Goal: Information Seeking & Learning: Learn about a topic

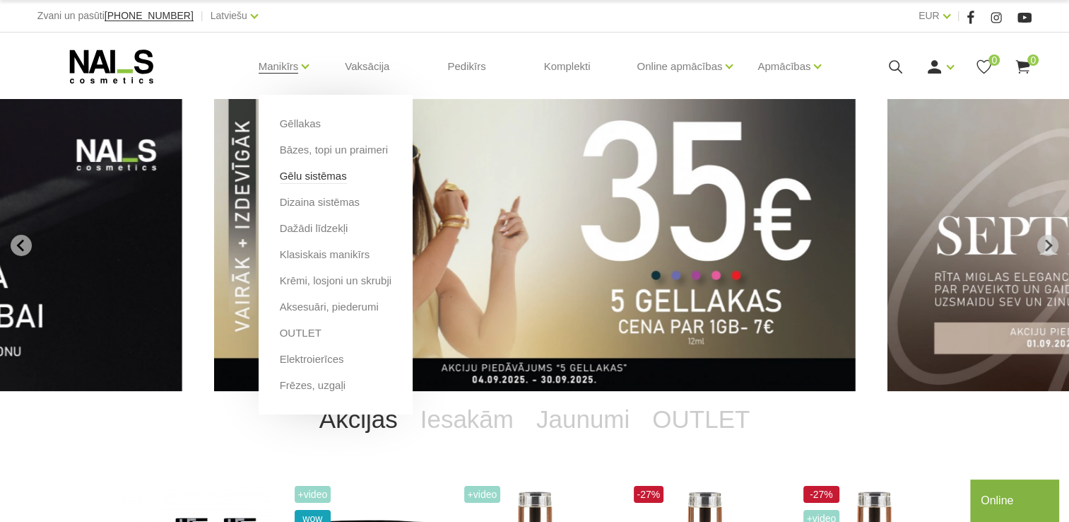
click at [308, 177] on link "Gēlu sistēmas" at bounding box center [313, 176] width 67 height 16
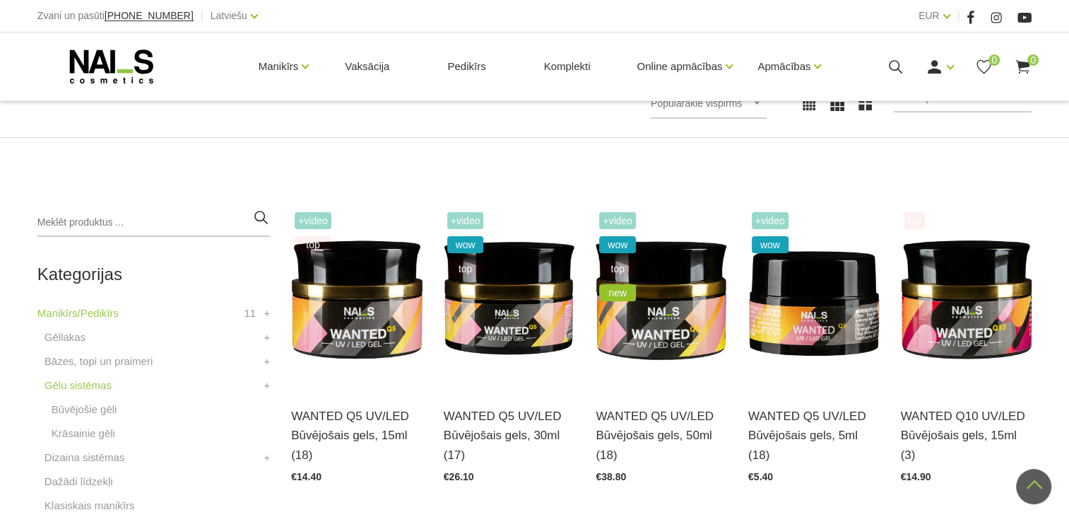
scroll to position [210, 0]
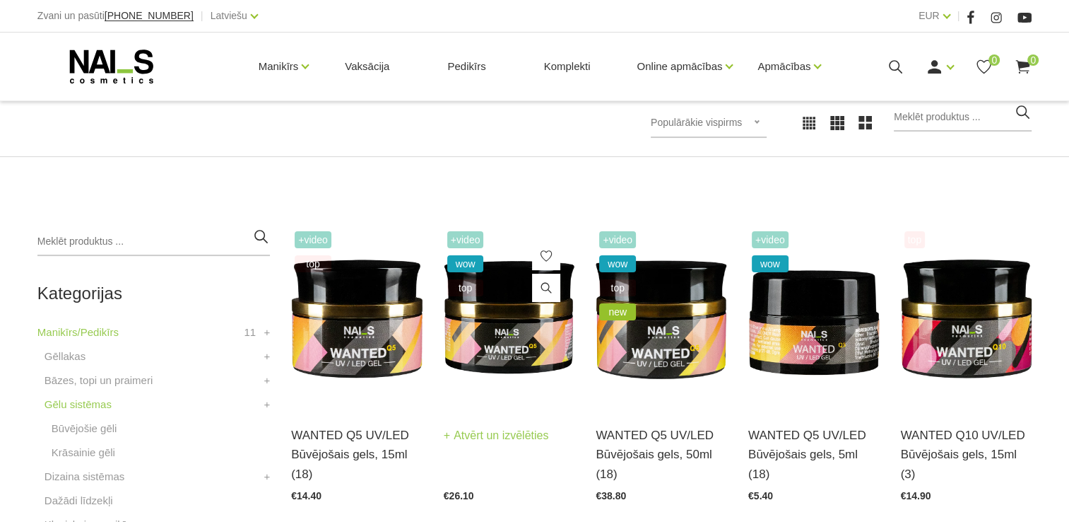
click at [507, 345] on img at bounding box center [509, 318] width 131 height 180
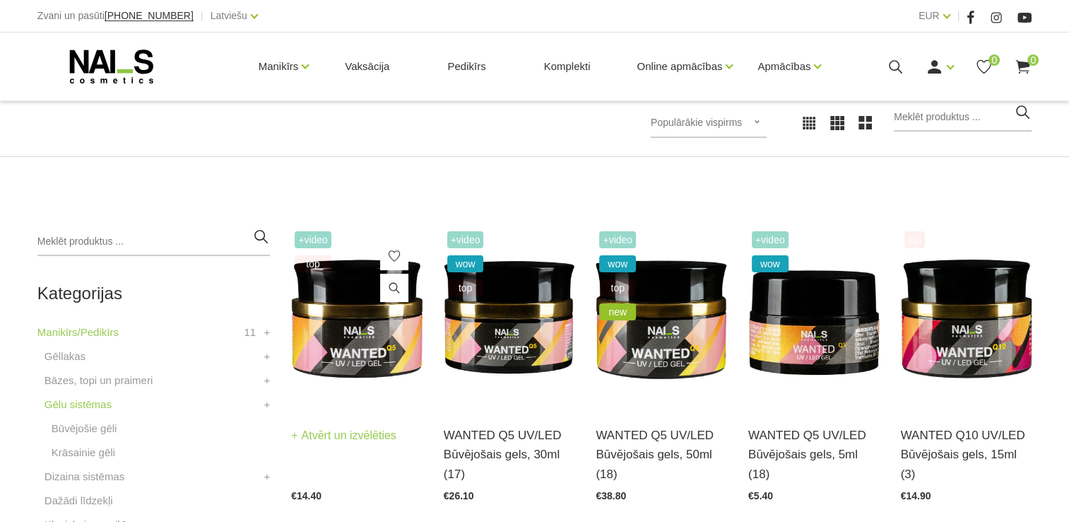
click at [350, 336] on img at bounding box center [356, 318] width 131 height 180
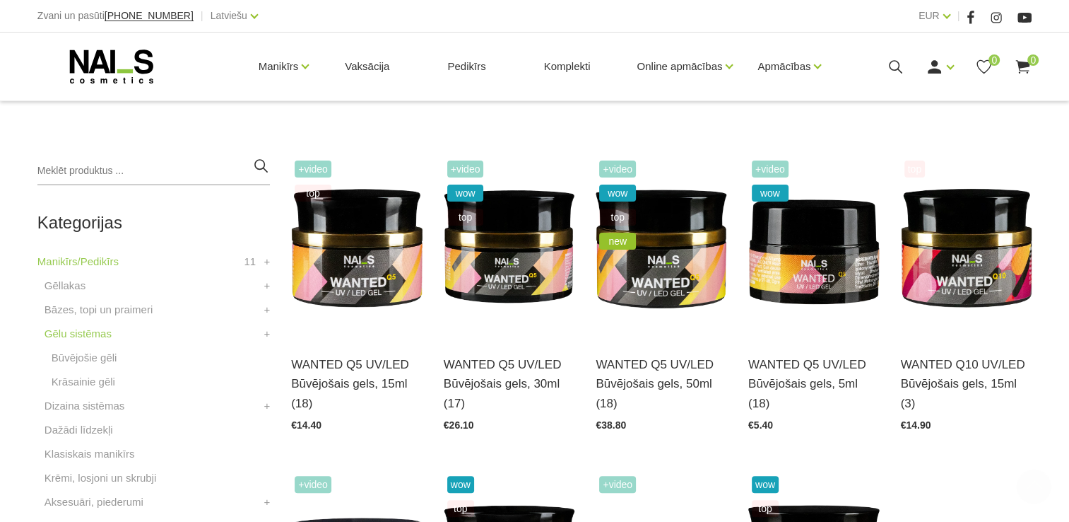
scroll to position [351, 0]
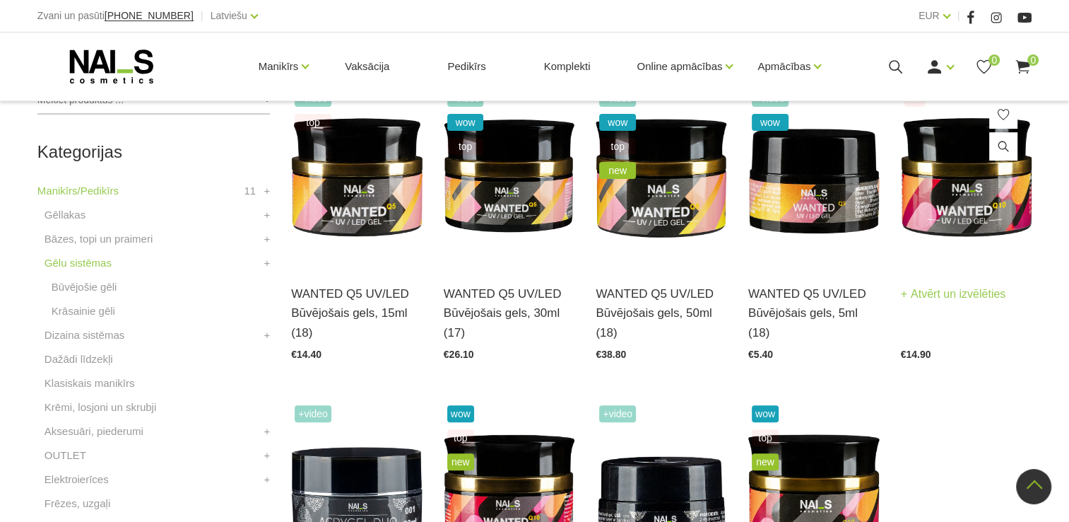
click at [958, 212] on img at bounding box center [966, 176] width 131 height 180
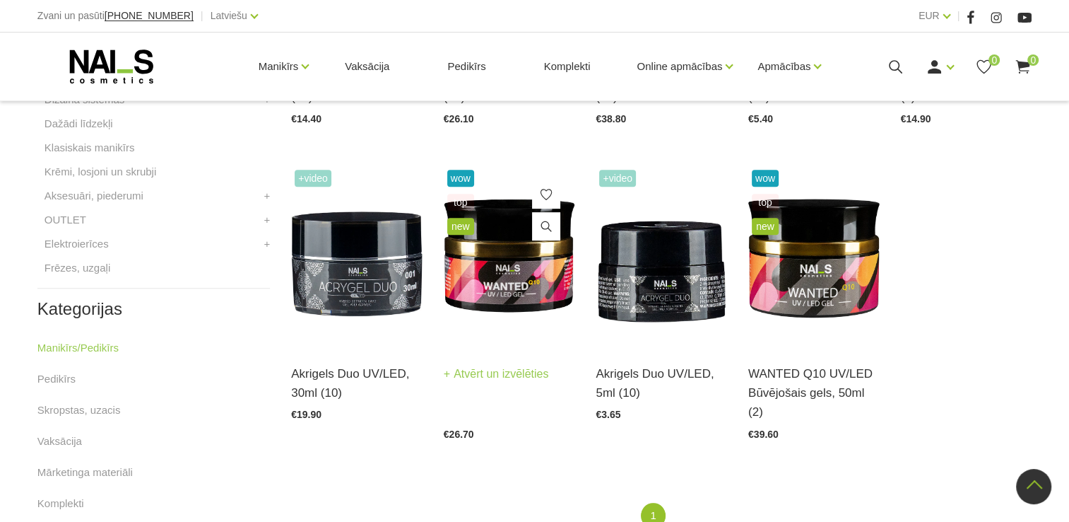
scroll to position [634, 0]
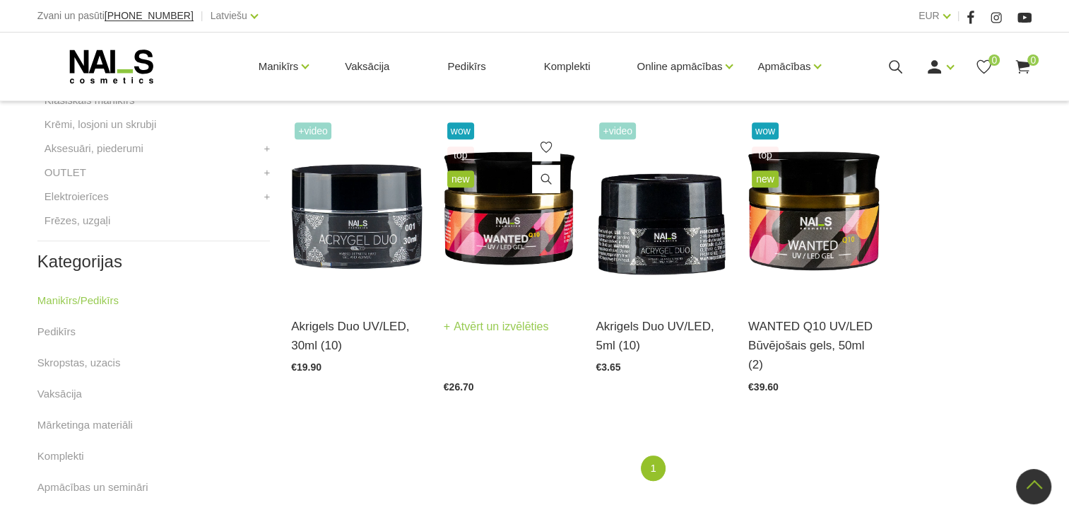
click at [514, 225] on img at bounding box center [509, 209] width 131 height 180
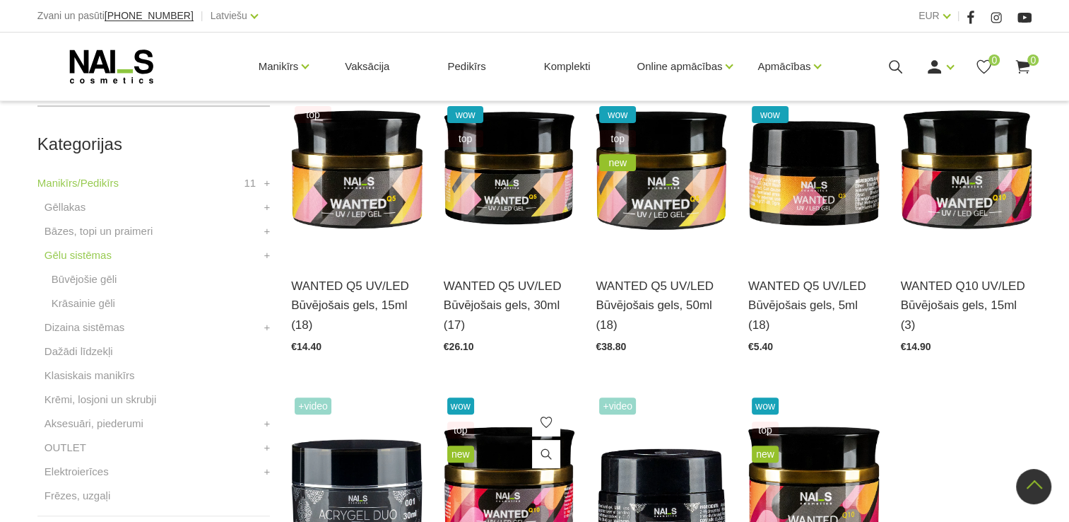
scroll to position [351, 0]
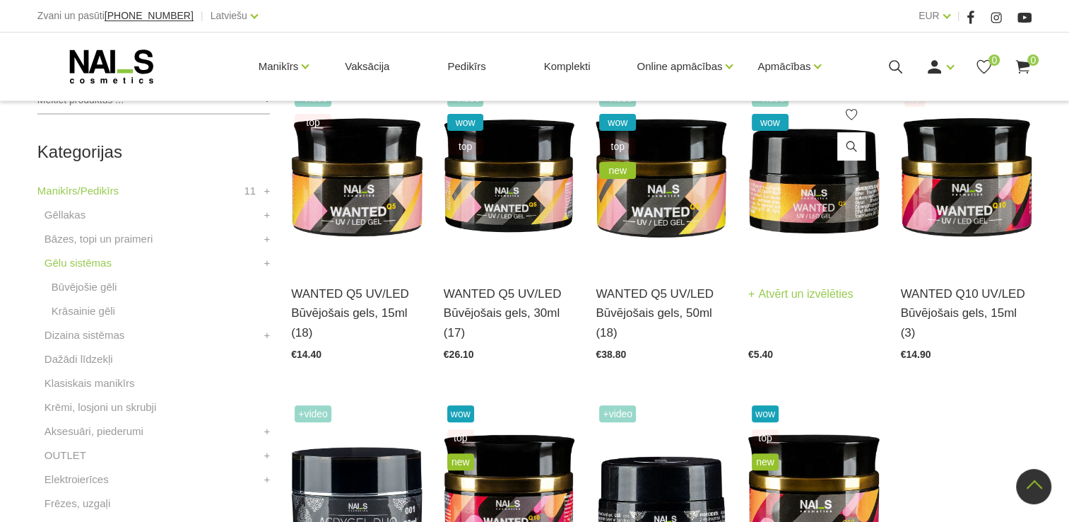
click at [783, 194] on img at bounding box center [813, 176] width 131 height 180
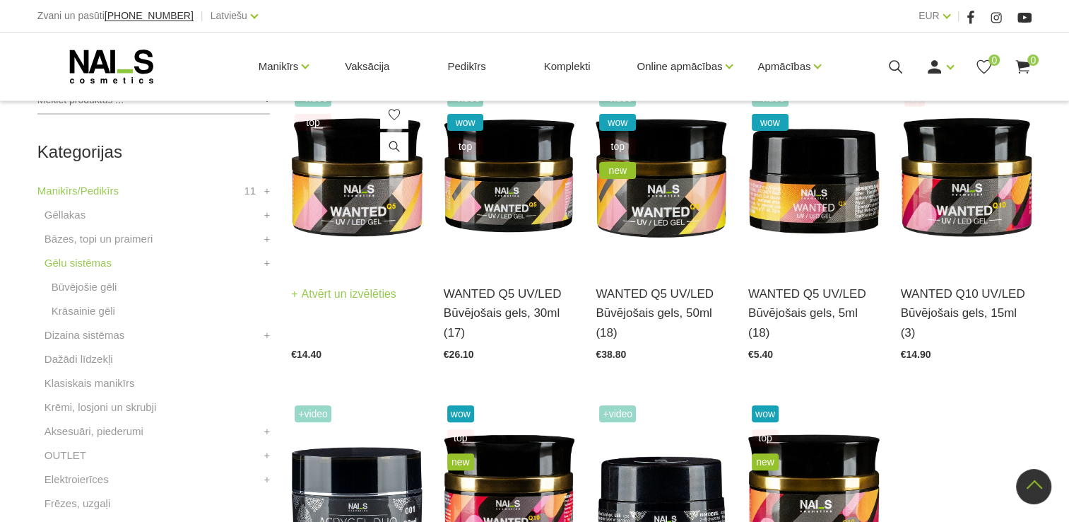
click at [370, 208] on img at bounding box center [356, 176] width 131 height 180
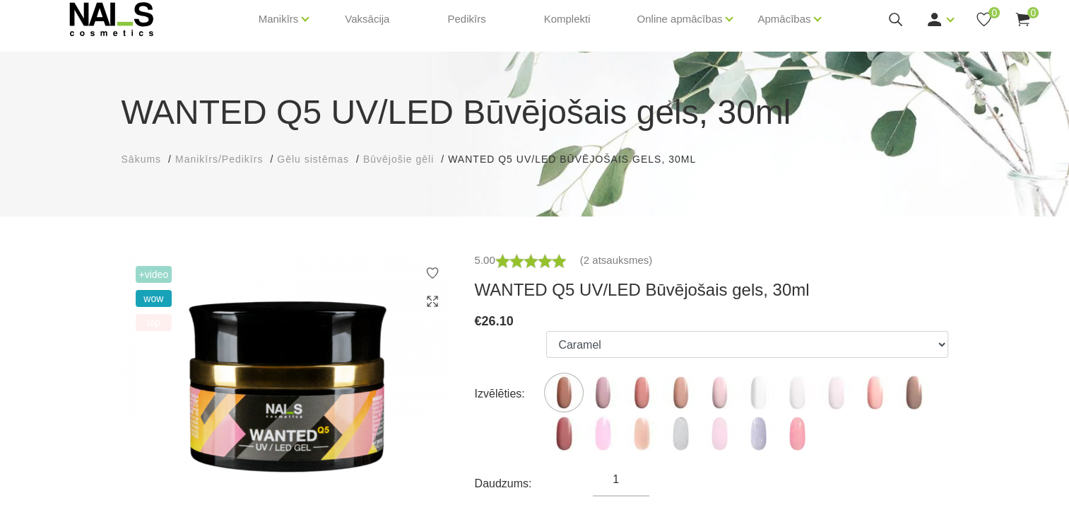
scroll to position [71, 0]
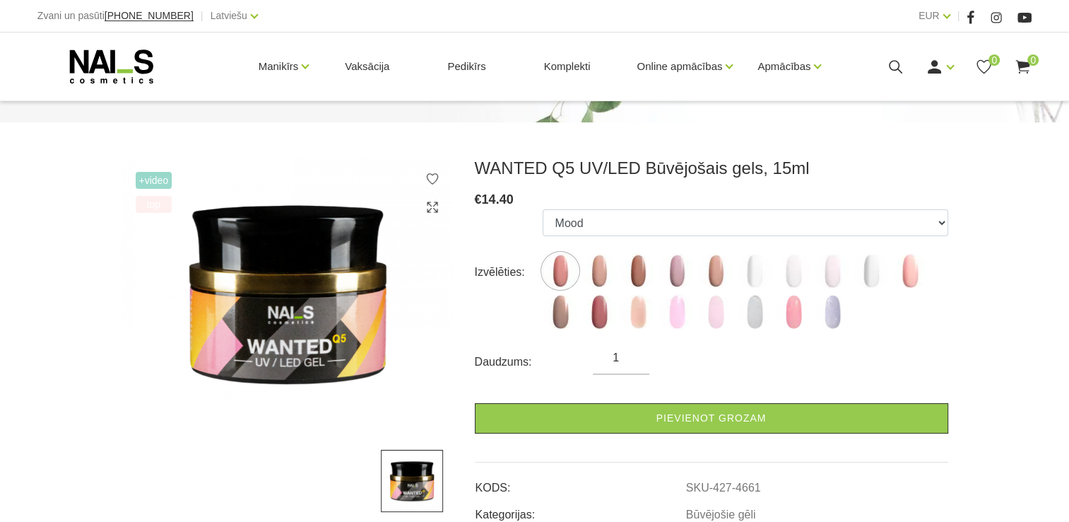
scroll to position [71, 0]
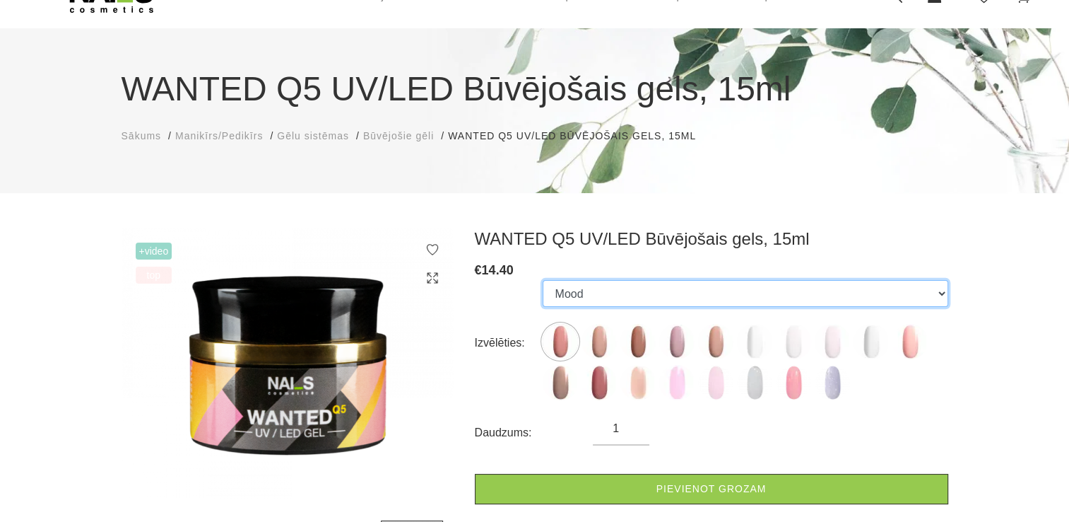
click at [746, 301] on select "Mood Dream Rose Caramel Nude Sparkle Macchiato Premium Clear Pastel Porcelain B…" at bounding box center [745, 293] width 405 height 27
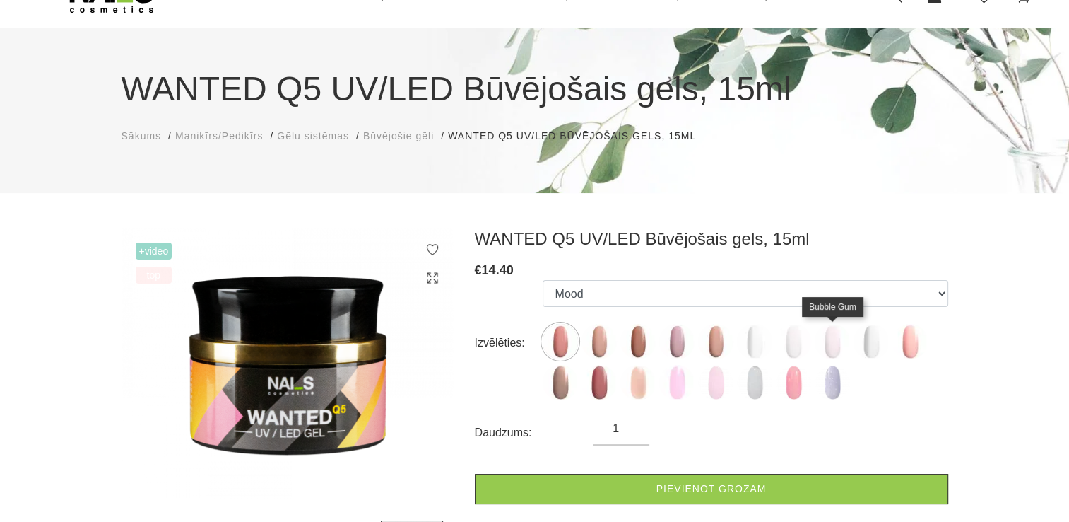
click at [841, 347] on img at bounding box center [832, 341] width 35 height 35
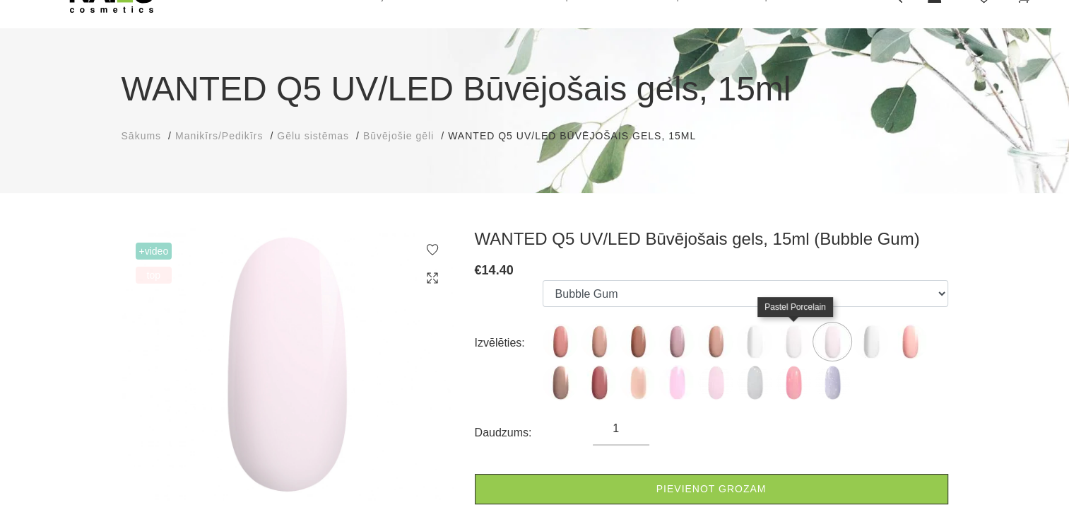
click at [797, 340] on img at bounding box center [793, 341] width 35 height 35
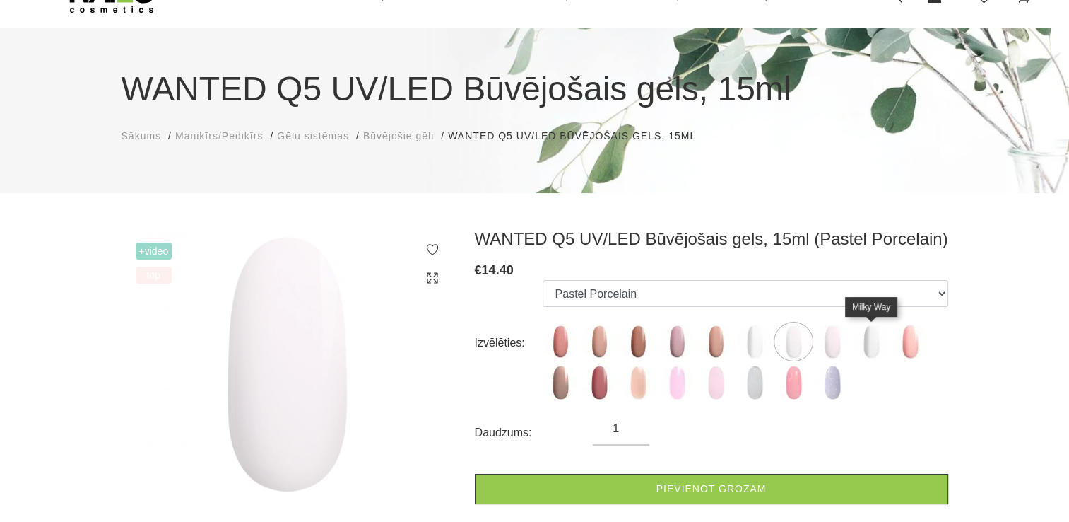
click at [873, 342] on img at bounding box center [871, 341] width 35 height 35
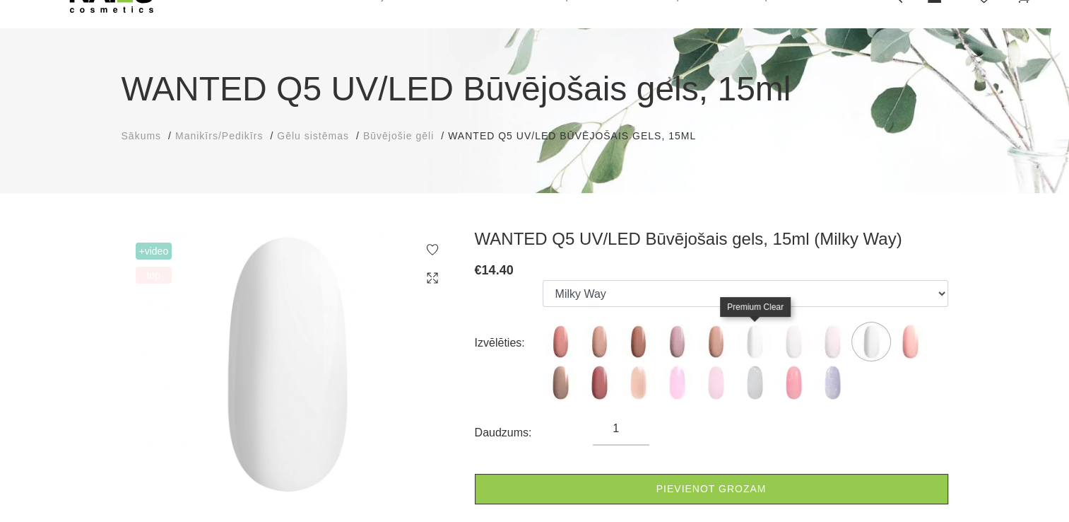
click at [751, 344] on img at bounding box center [754, 341] width 35 height 35
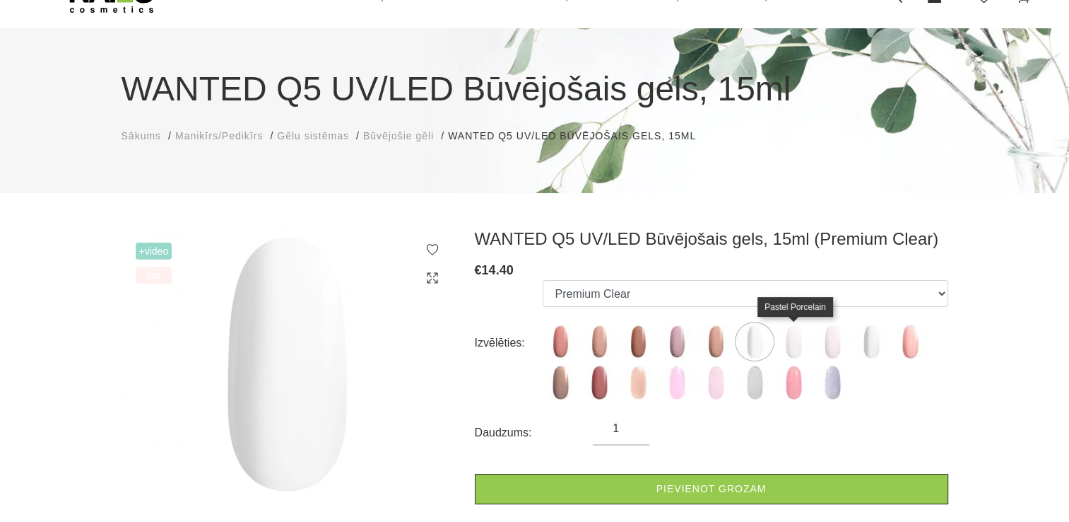
click at [789, 346] on img at bounding box center [793, 341] width 35 height 35
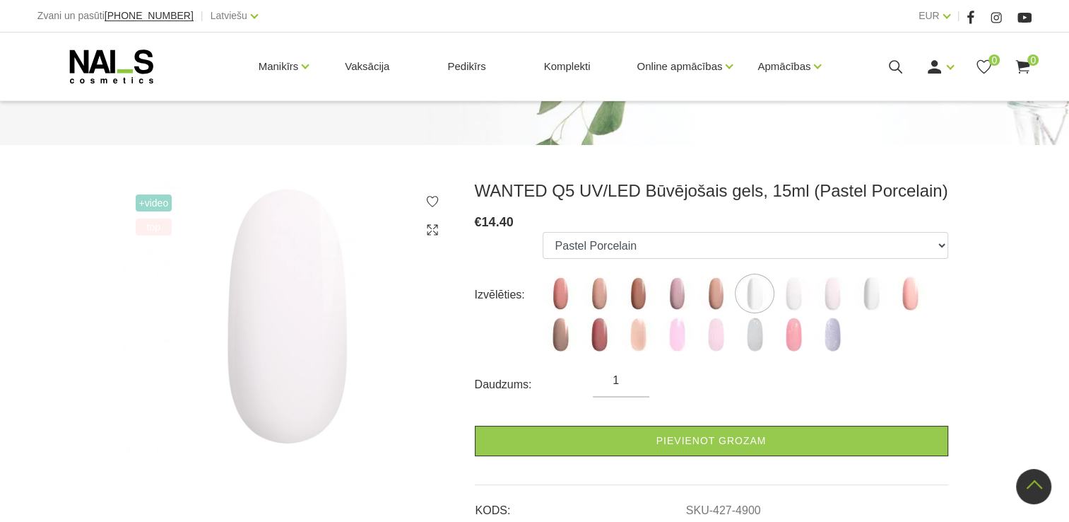
scroll to position [82, 0]
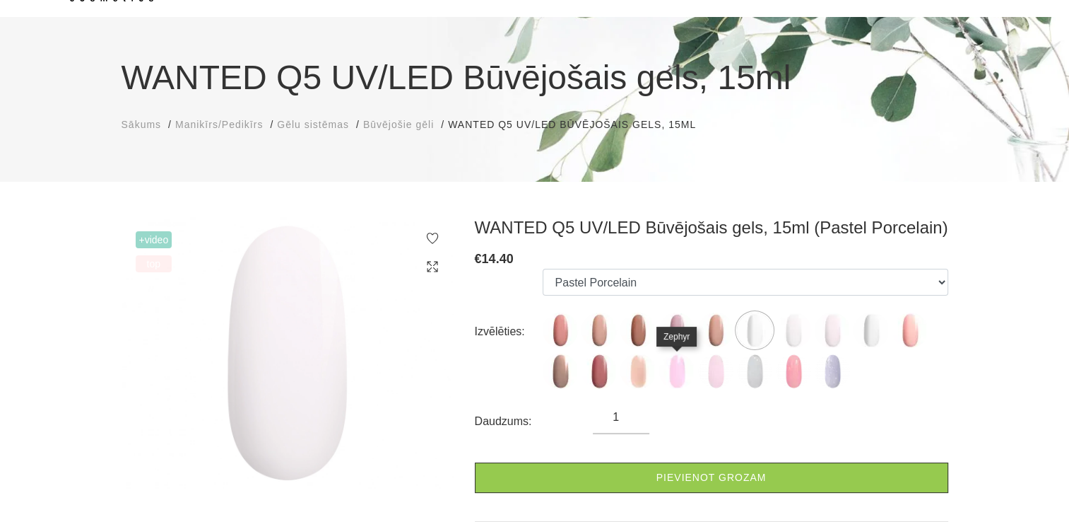
click at [669, 365] on img at bounding box center [676, 370] width 35 height 35
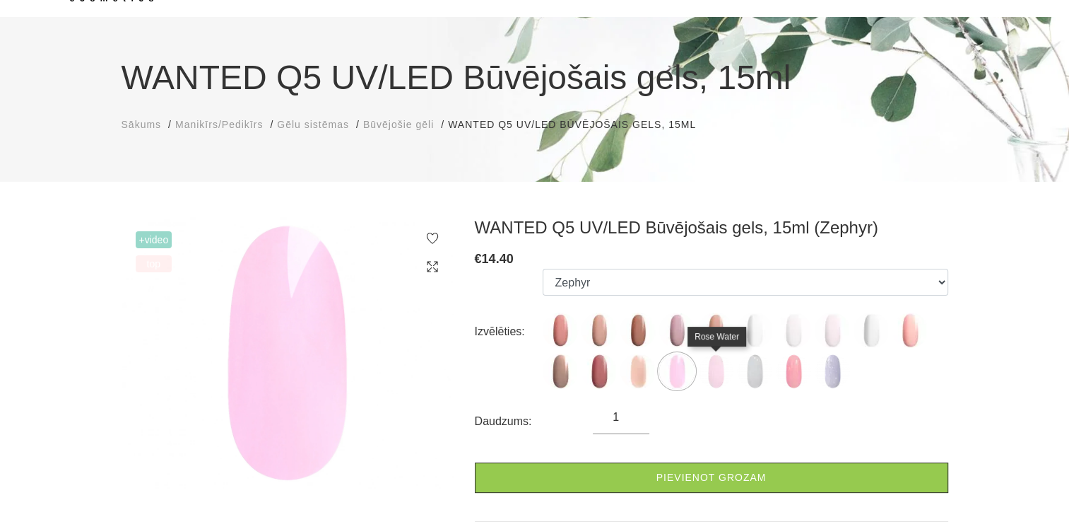
click at [705, 370] on img at bounding box center [715, 370] width 35 height 35
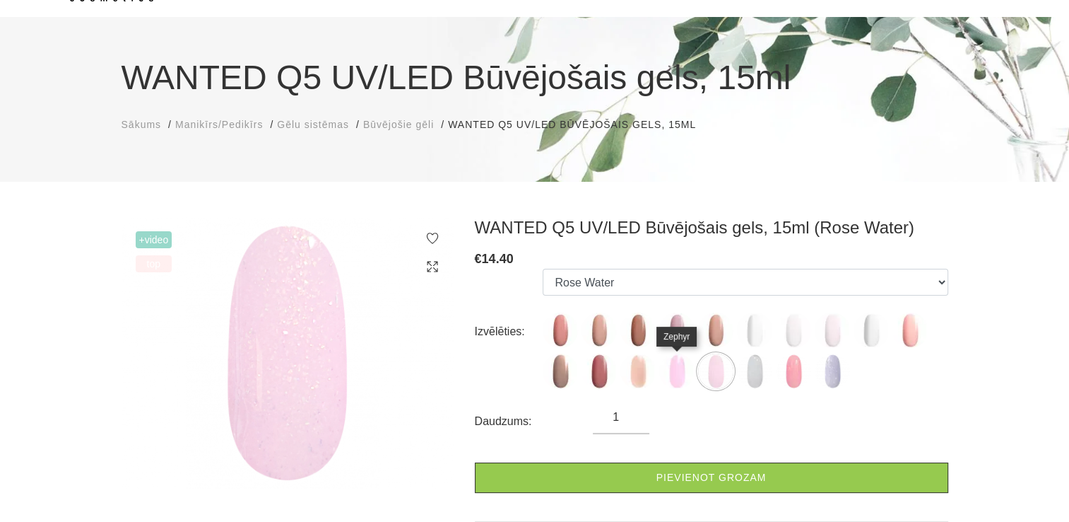
click at [671, 368] on img at bounding box center [676, 370] width 35 height 35
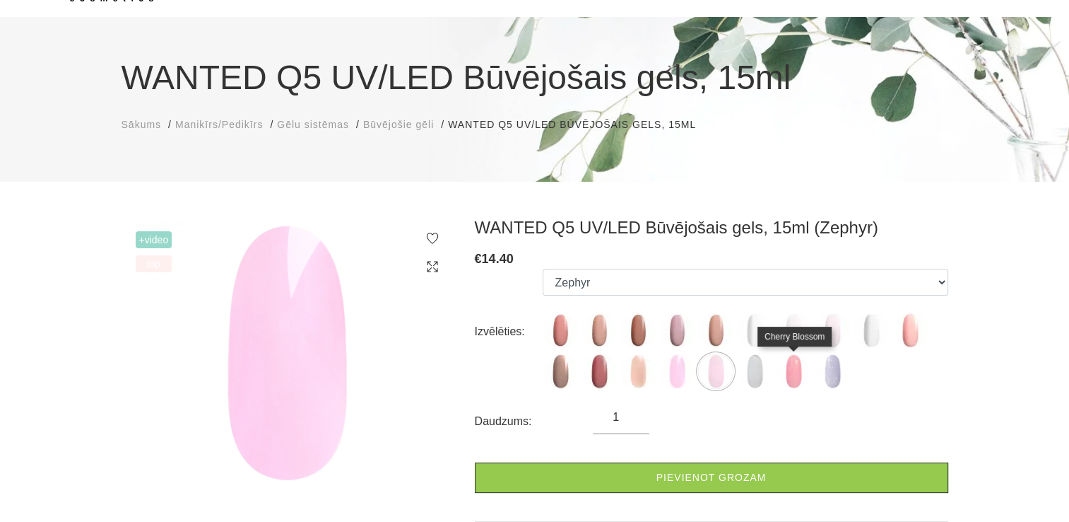
click at [801, 377] on img at bounding box center [793, 370] width 35 height 35
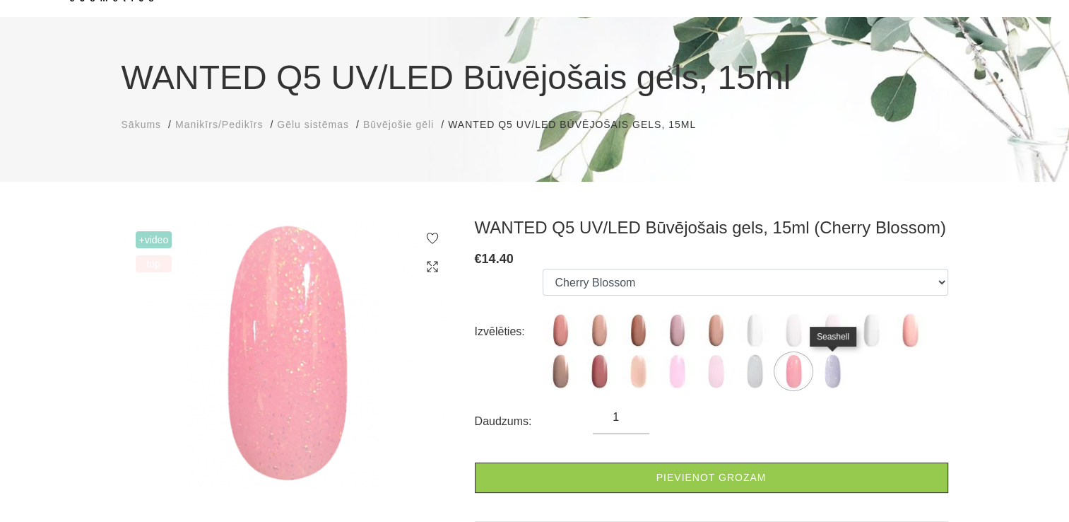
click at [843, 376] on img at bounding box center [832, 370] width 35 height 35
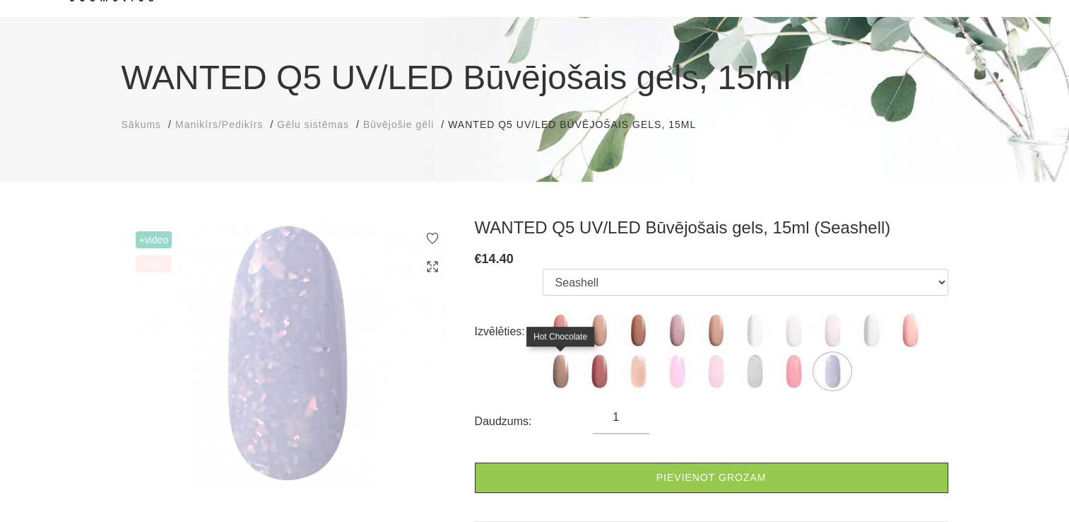
click at [570, 371] on img at bounding box center [560, 370] width 35 height 35
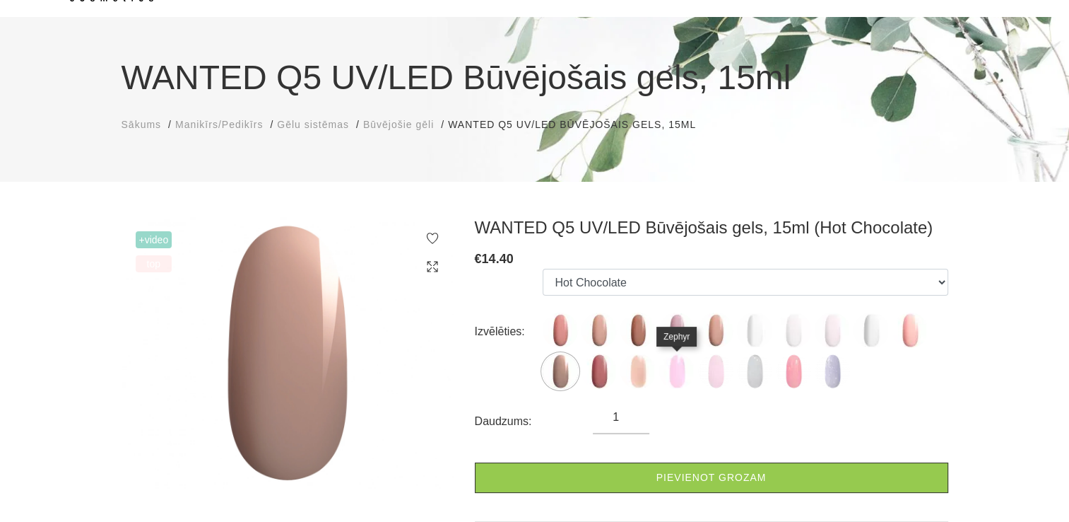
click at [682, 376] on img at bounding box center [676, 370] width 35 height 35
select select "6167"
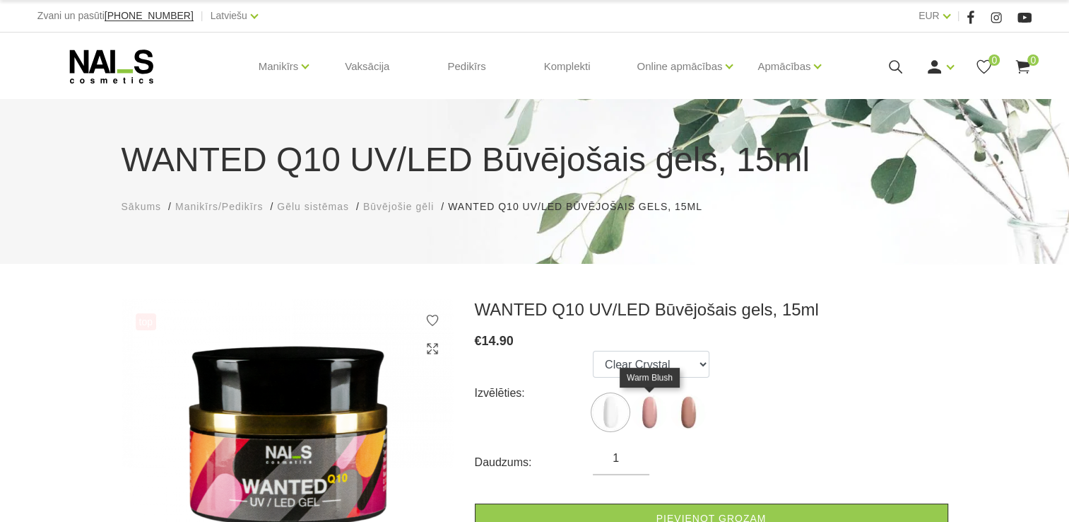
click at [646, 408] on img at bounding box center [649, 411] width 35 height 35
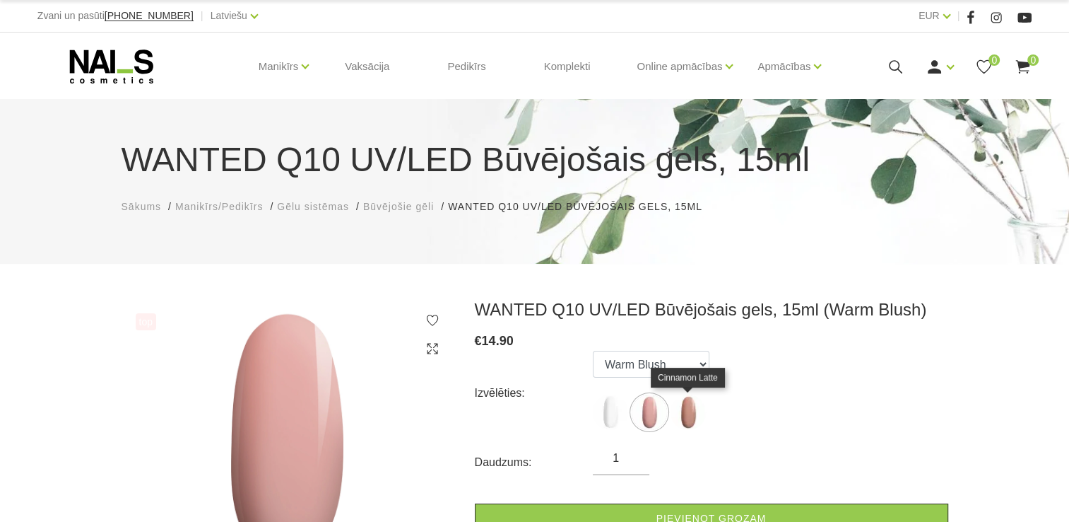
click at [676, 411] on img at bounding box center [688, 411] width 35 height 35
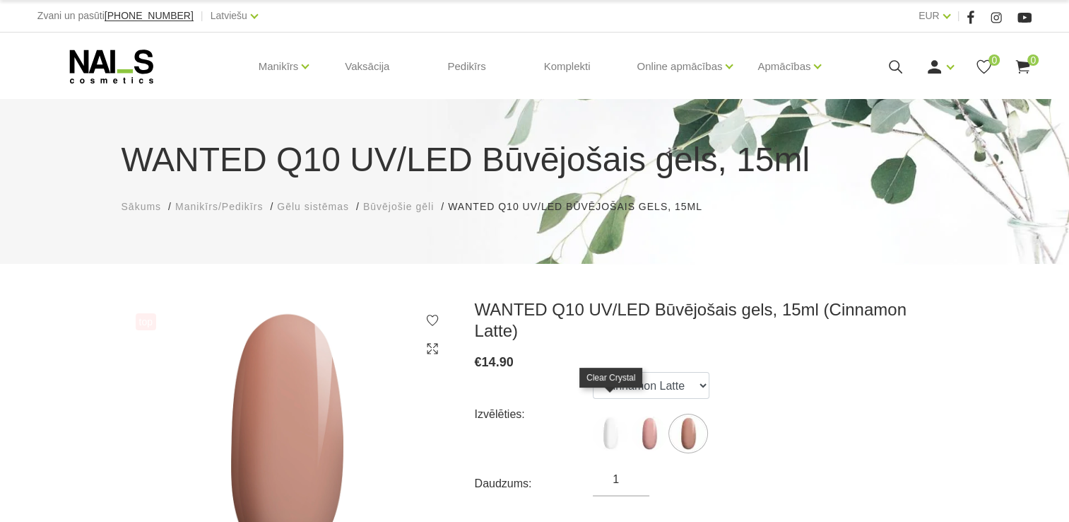
click at [611, 416] on img at bounding box center [610, 433] width 35 height 35
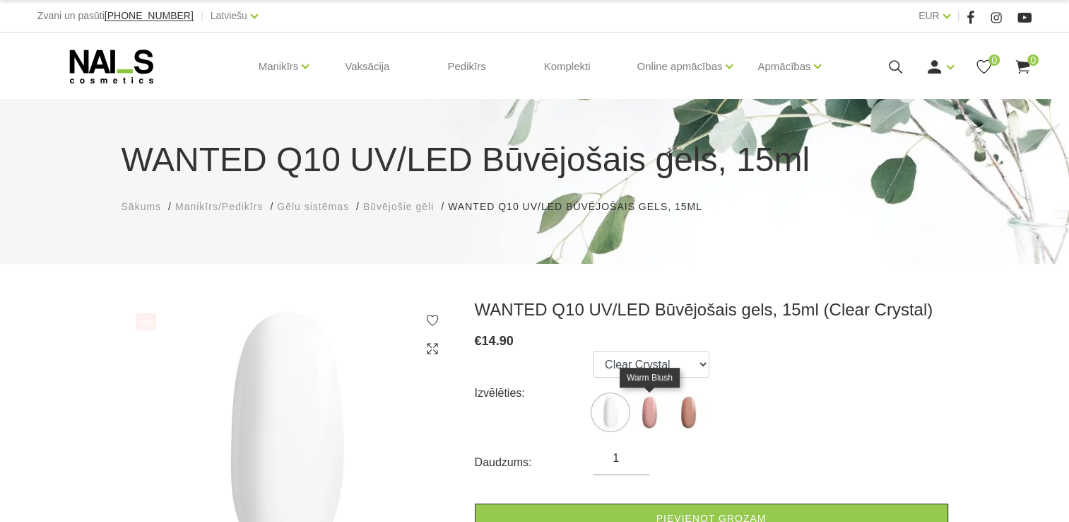
click at [650, 413] on img at bounding box center [649, 411] width 35 height 35
select select "4670"
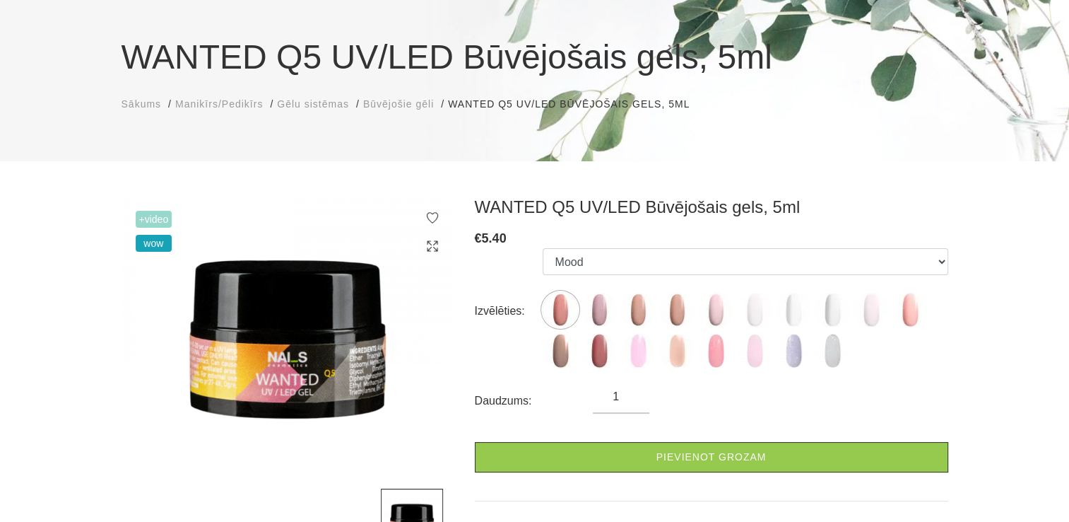
scroll to position [71, 0]
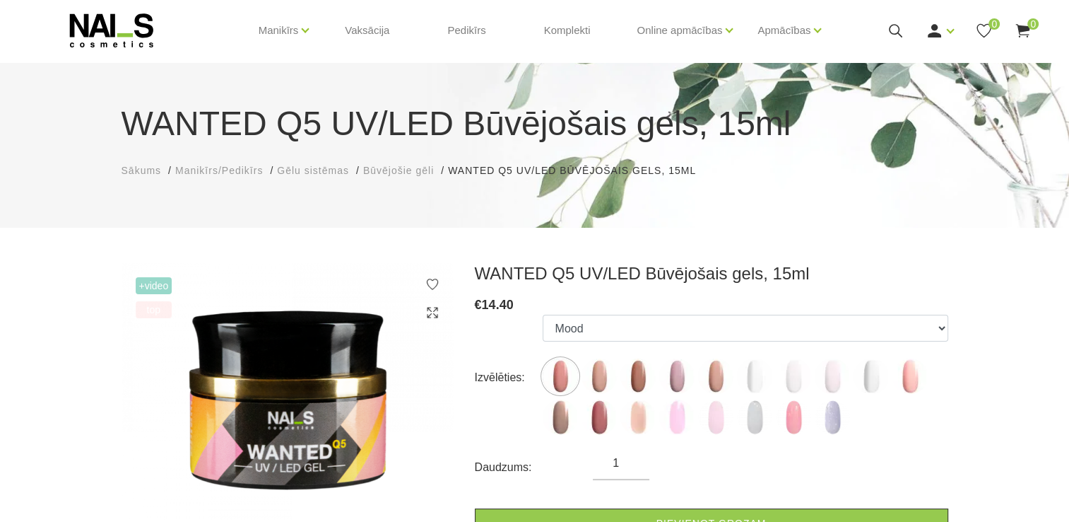
scroll to position [71, 0]
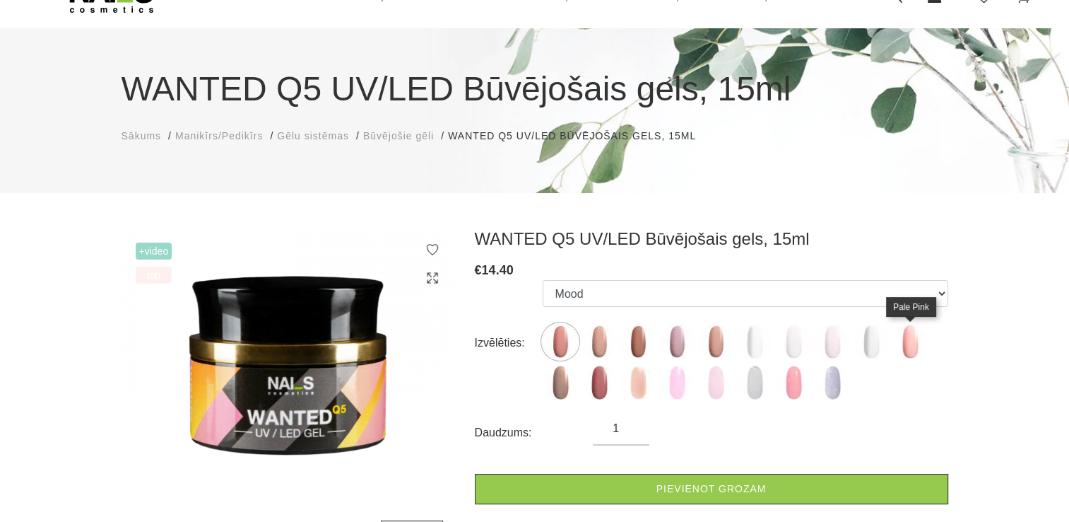
click at [914, 348] on img at bounding box center [910, 341] width 35 height 35
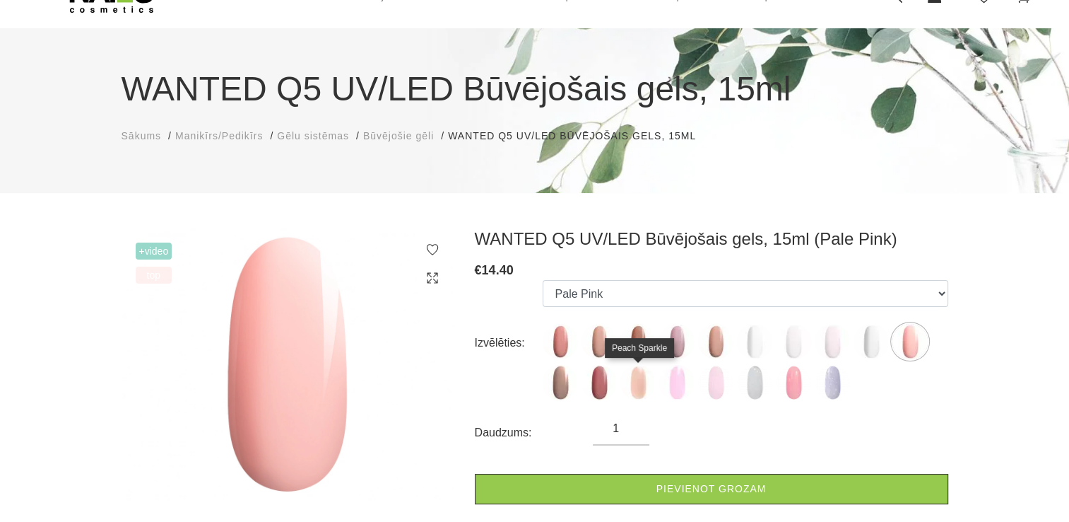
click at [627, 382] on img at bounding box center [637, 382] width 35 height 35
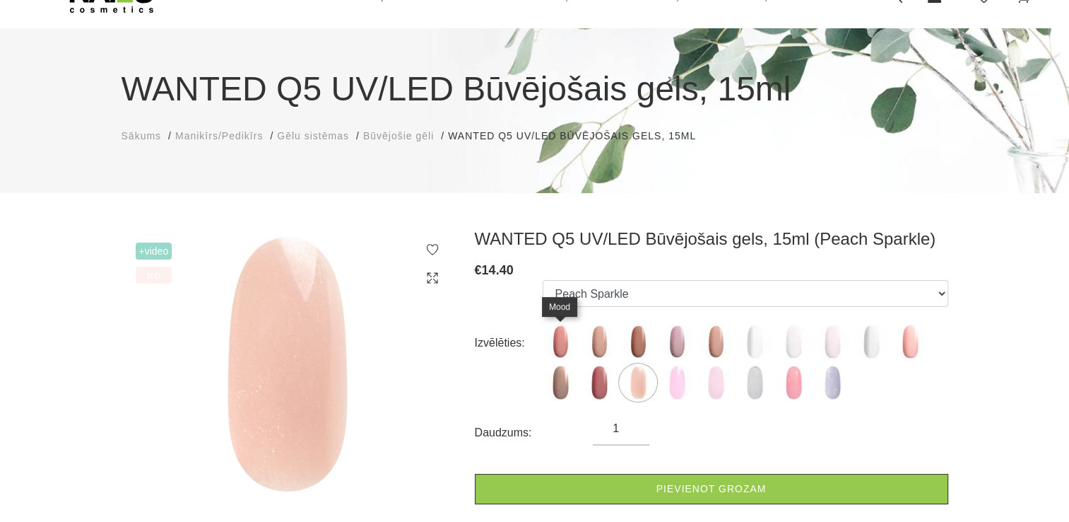
click at [570, 348] on img at bounding box center [560, 341] width 35 height 35
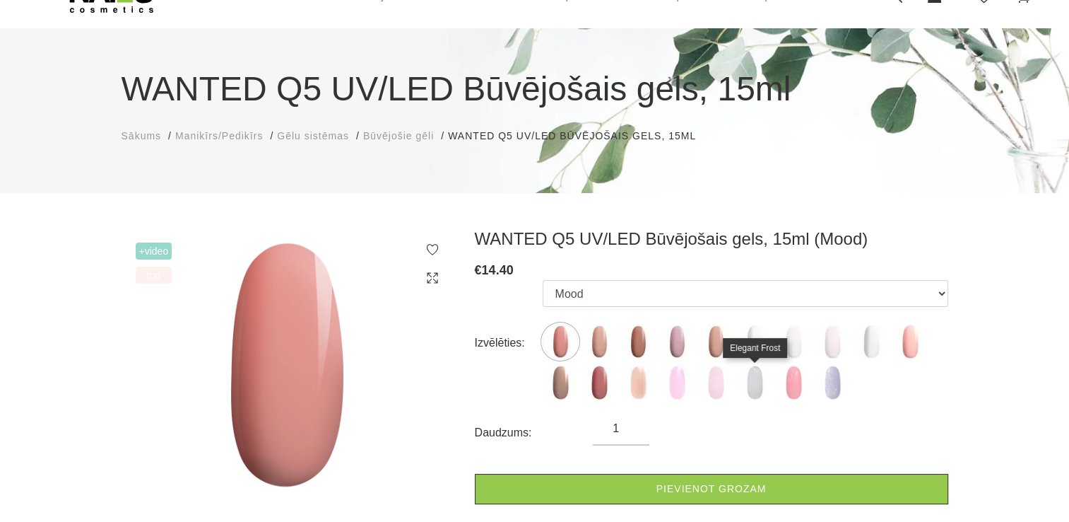
click at [754, 383] on img at bounding box center [754, 382] width 35 height 35
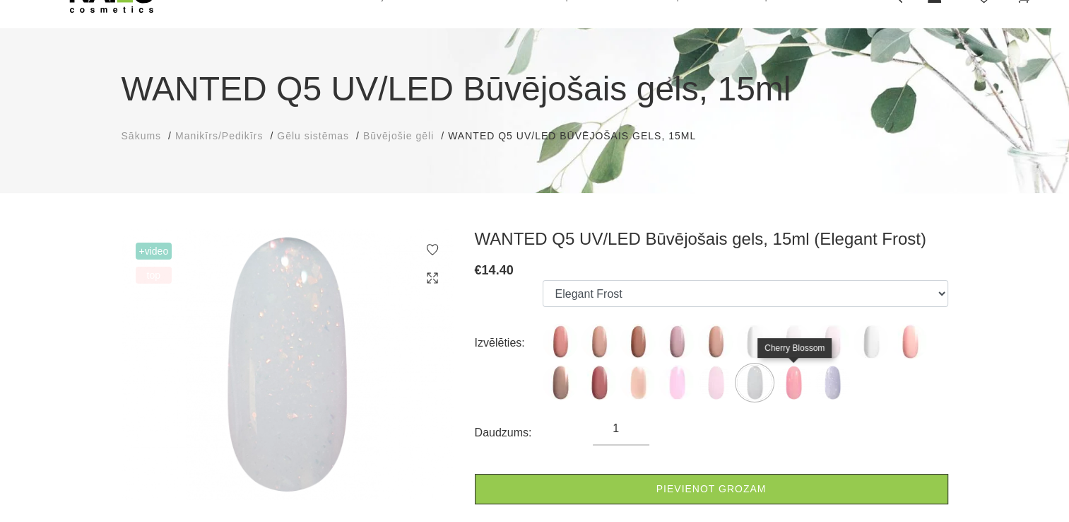
click at [797, 386] on img at bounding box center [793, 382] width 35 height 35
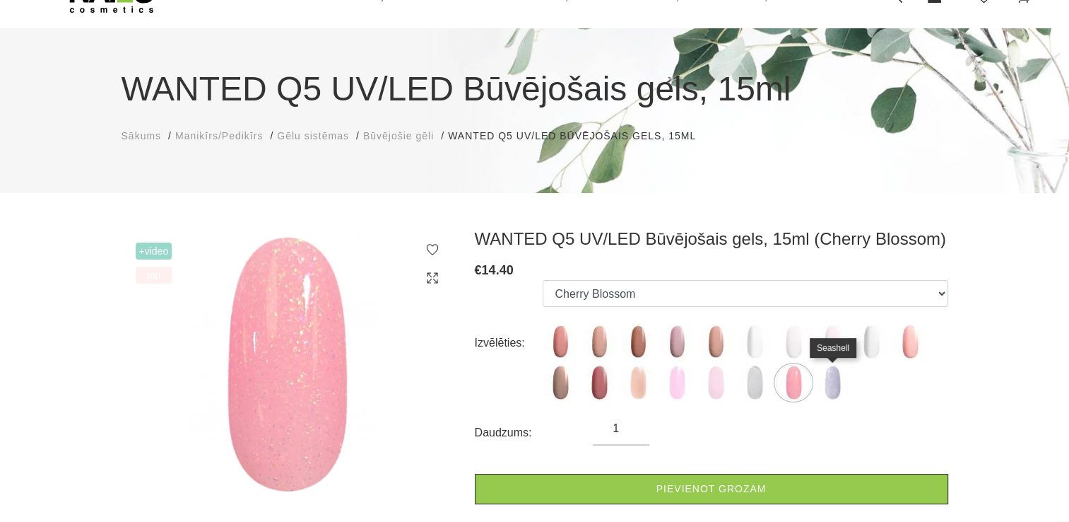
click at [842, 383] on img at bounding box center [832, 382] width 35 height 35
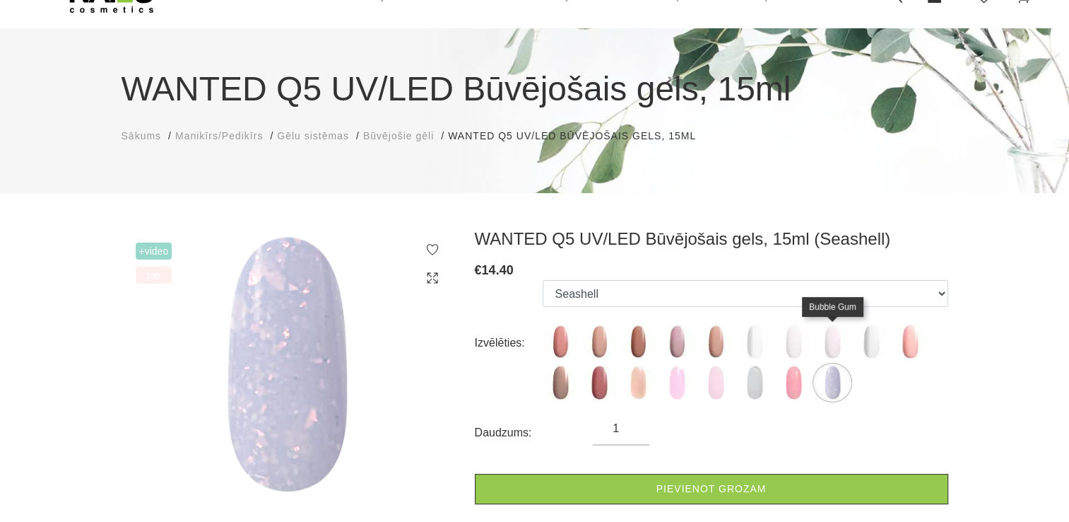
click at [823, 350] on img at bounding box center [832, 341] width 35 height 35
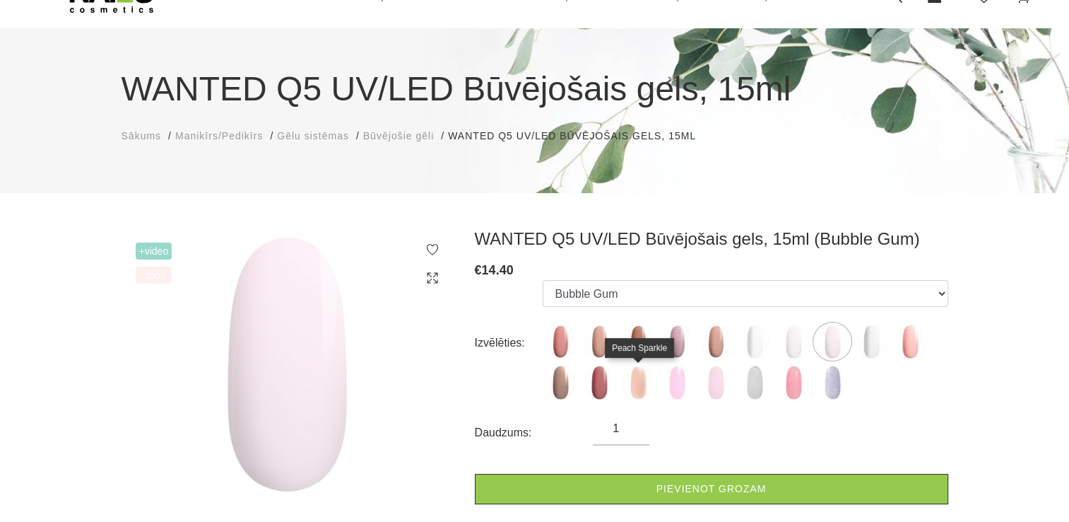
click at [647, 382] on img at bounding box center [637, 382] width 35 height 35
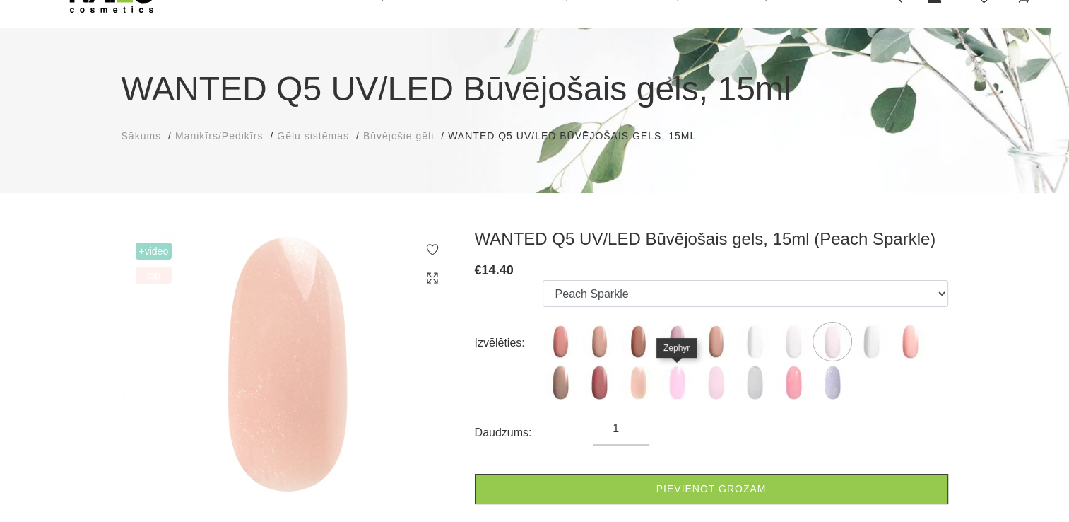
click at [687, 382] on img at bounding box center [676, 382] width 35 height 35
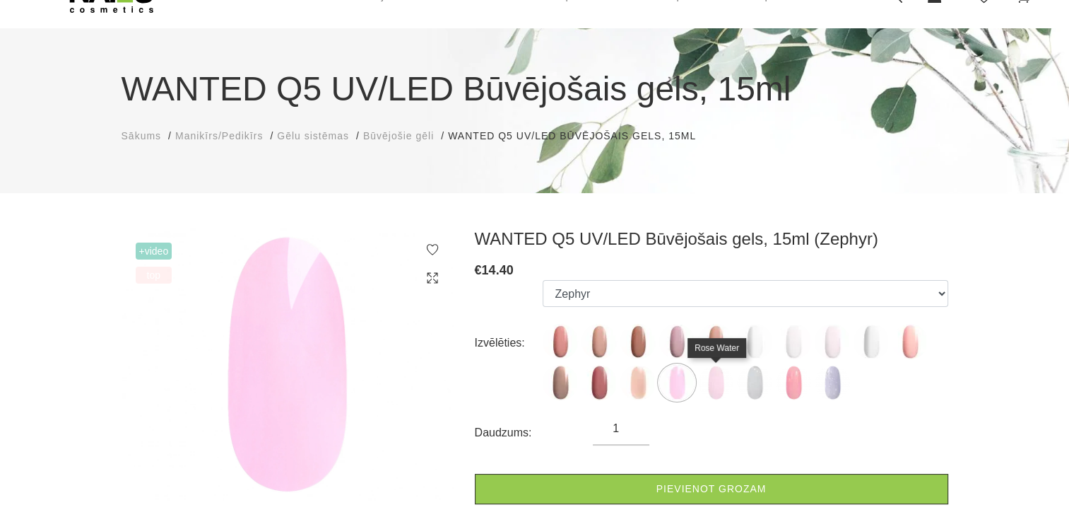
click at [718, 384] on img at bounding box center [715, 382] width 35 height 35
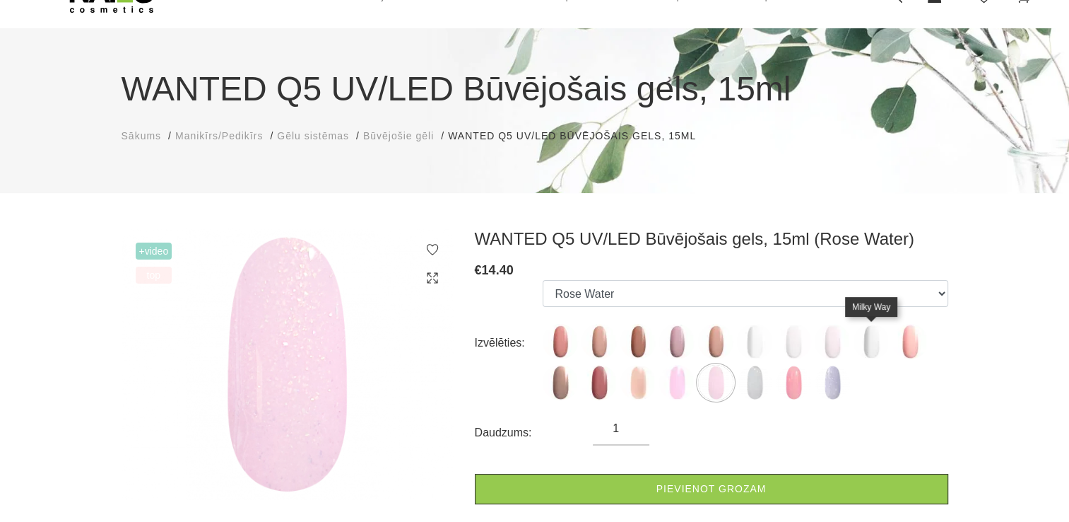
click at [878, 346] on img at bounding box center [871, 341] width 35 height 35
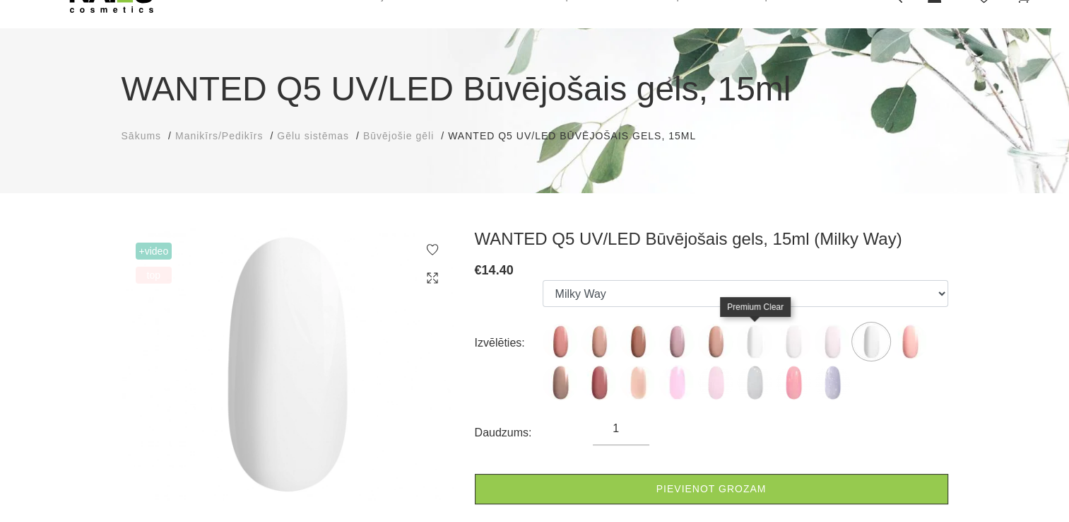
click at [754, 341] on img at bounding box center [754, 341] width 35 height 35
select select "4722"
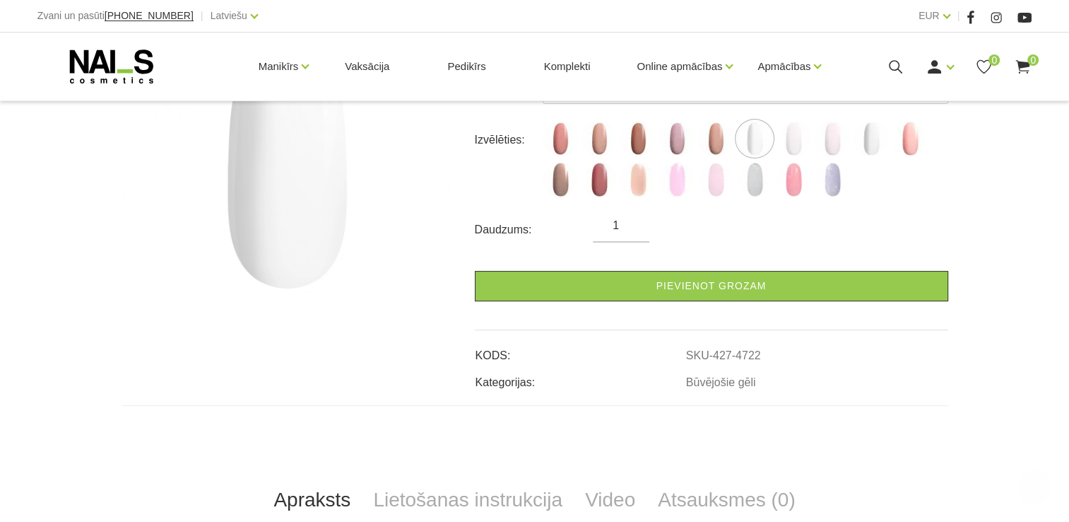
scroll to position [283, 0]
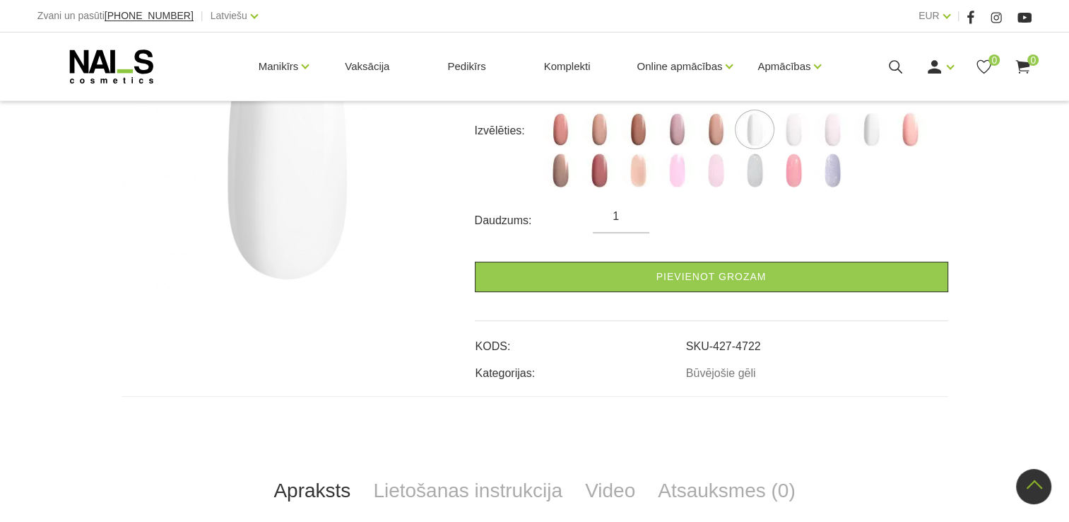
click at [717, 340] on link "SKU-427-4722" at bounding box center [723, 346] width 75 height 13
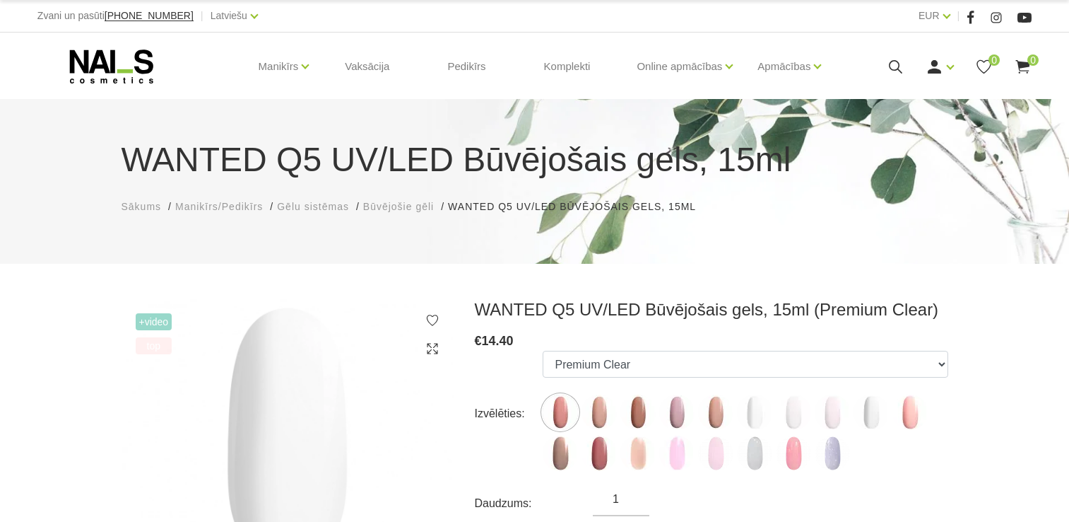
select select "4722"
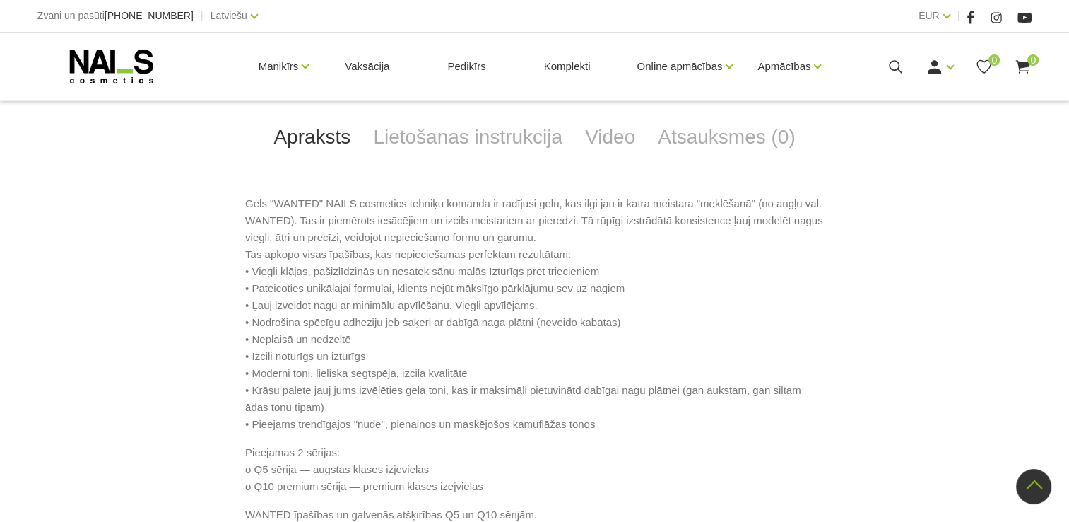
scroll to position [636, 0]
click at [602, 135] on link "Video" at bounding box center [610, 137] width 73 height 47
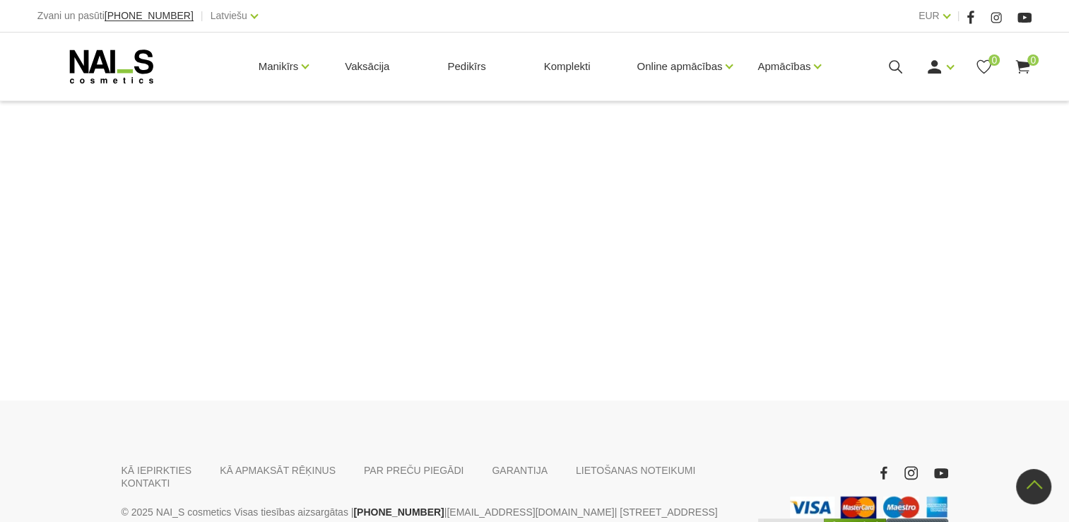
scroll to position [1197, 0]
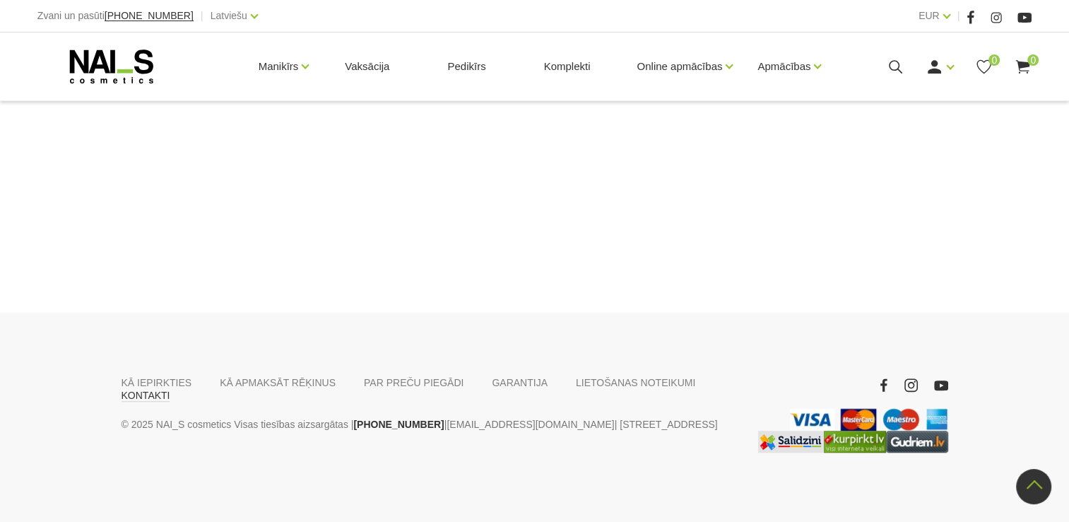
click at [170, 389] on link "KONTAKTI" at bounding box center [146, 395] width 49 height 13
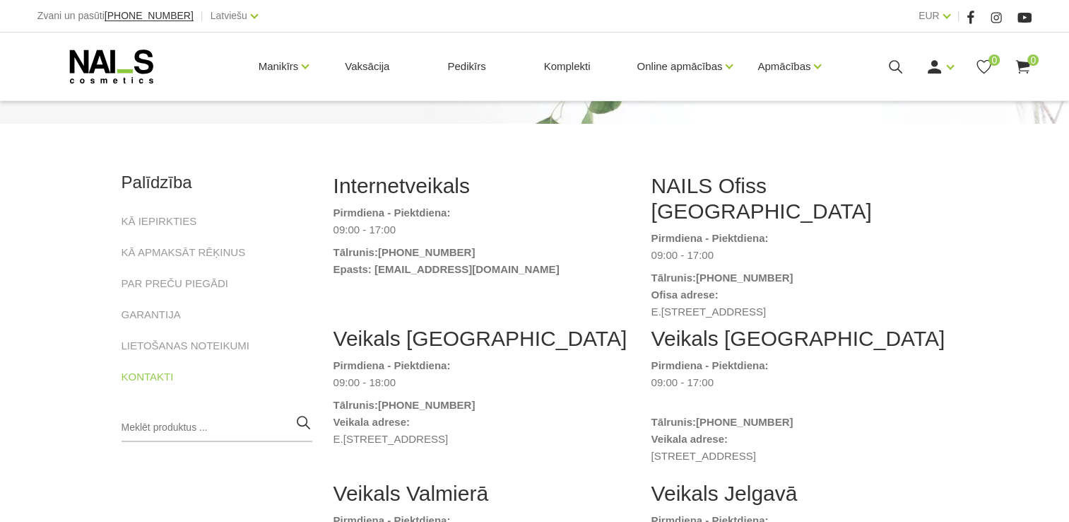
scroll to position [141, 0]
click at [490, 266] on strong "Epasts: naiskonsultants@gmail.com" at bounding box center [447, 267] width 226 height 12
drag, startPoint x: 490, startPoint y: 266, endPoint x: 469, endPoint y: 286, distance: 29.0
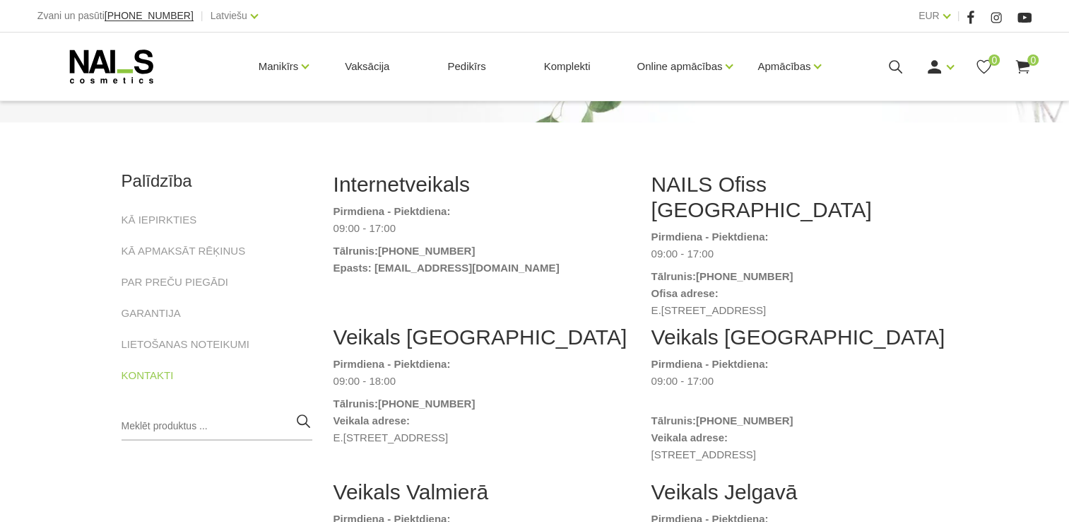
click at [489, 268] on strong "Epasts: naiskonsultants@gmail.com" at bounding box center [447, 267] width 226 height 12
drag, startPoint x: 369, startPoint y: 267, endPoint x: 518, endPoint y: 270, distance: 149.1
click at [518, 270] on strong "Epasts: naiskonsultants@gmail.com" at bounding box center [447, 267] width 226 height 12
drag, startPoint x: 518, startPoint y: 270, endPoint x: 488, endPoint y: 269, distance: 30.4
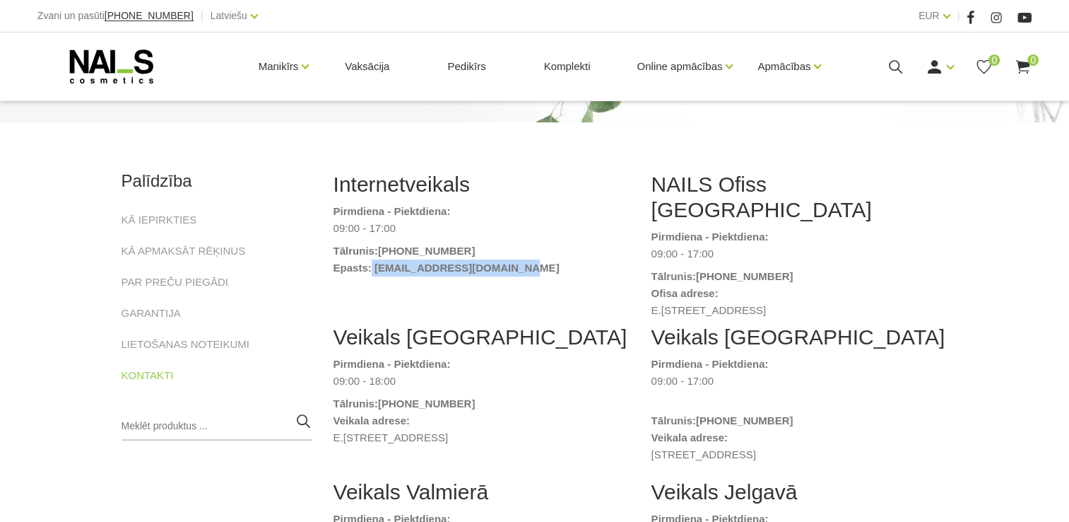
copy strong "naiskonsultants@gmail.com"
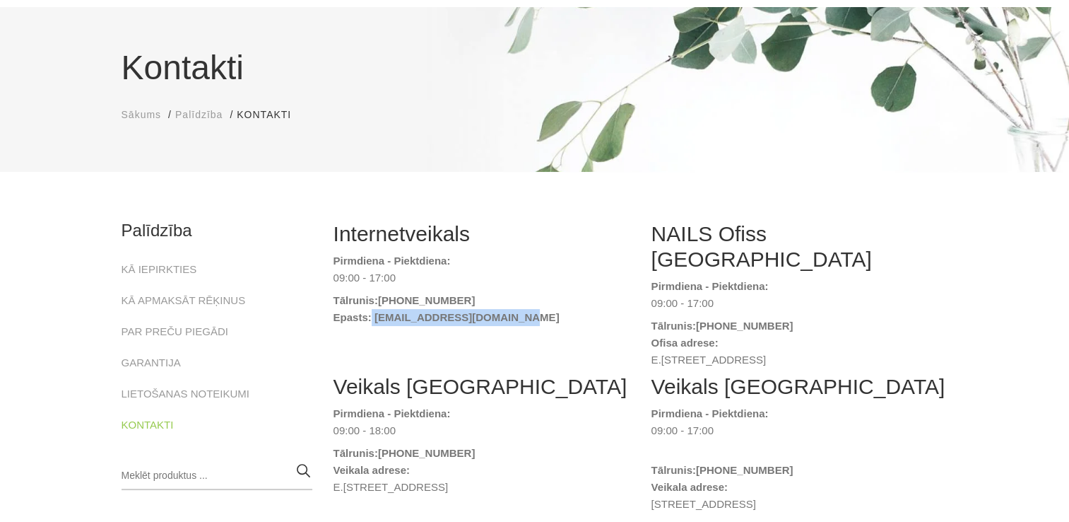
scroll to position [0, 0]
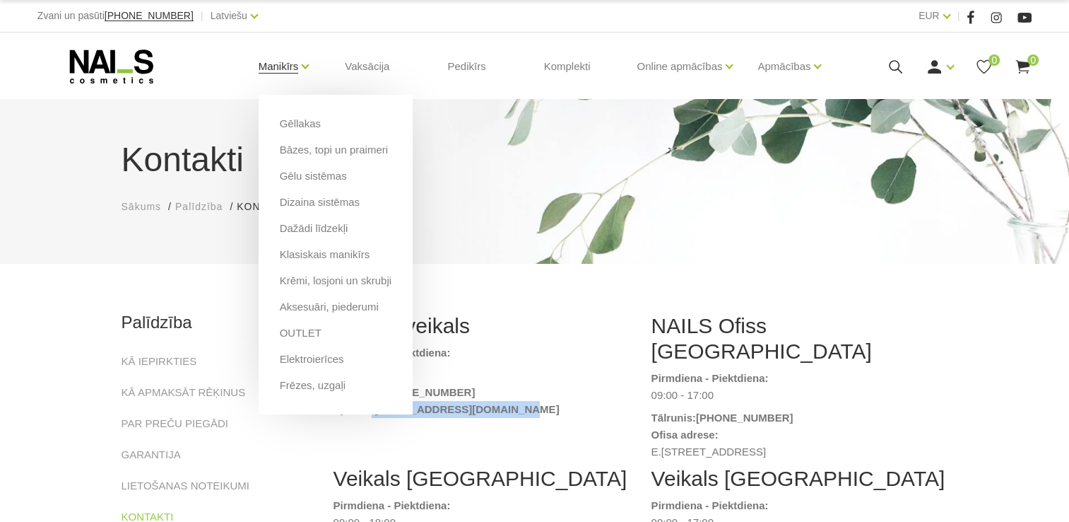
click at [287, 58] on link "Manikīrs" at bounding box center [279, 66] width 40 height 57
click at [329, 209] on link "Dizaina sistēmas" at bounding box center [320, 202] width 80 height 16
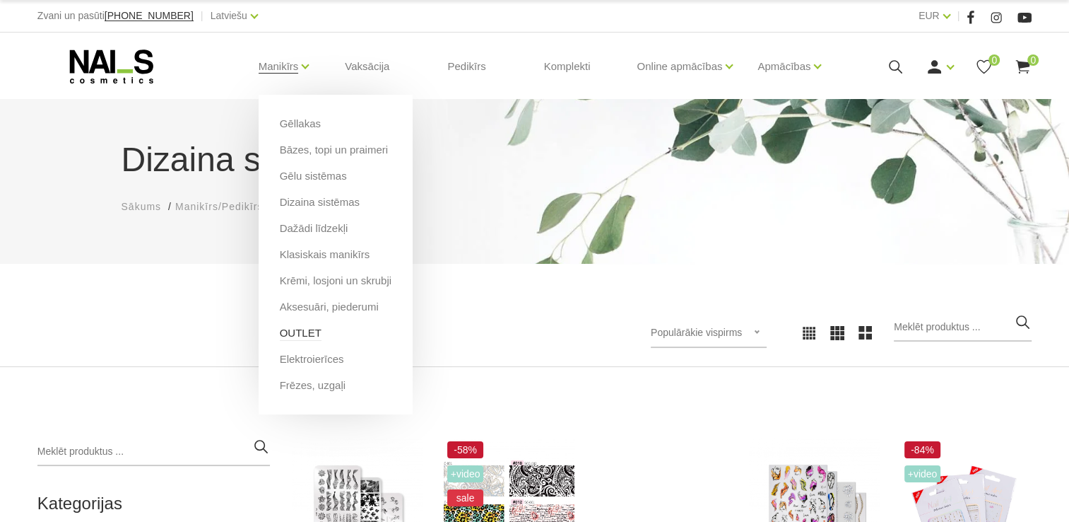
click at [311, 339] on link "OUTLET" at bounding box center [301, 333] width 42 height 16
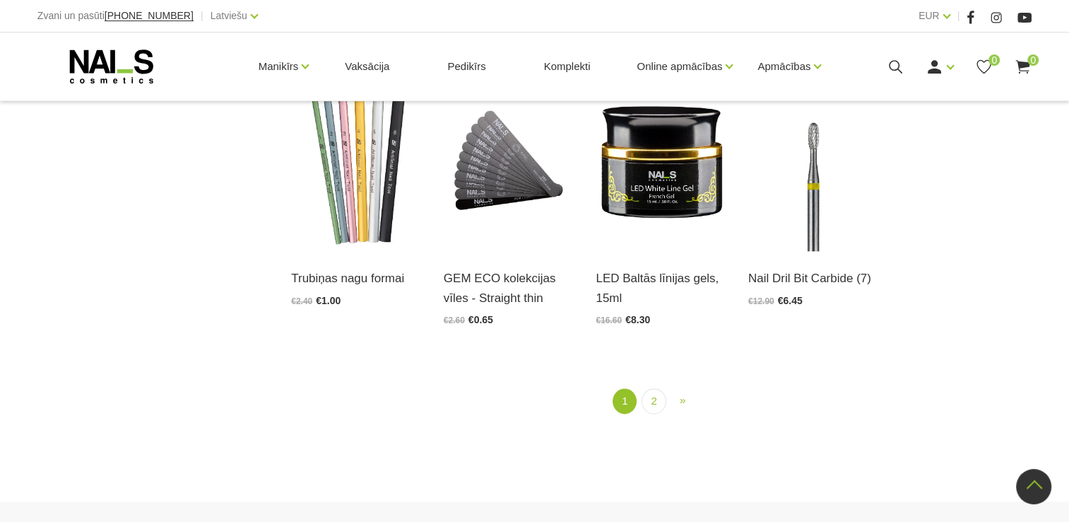
scroll to position [1555, 0]
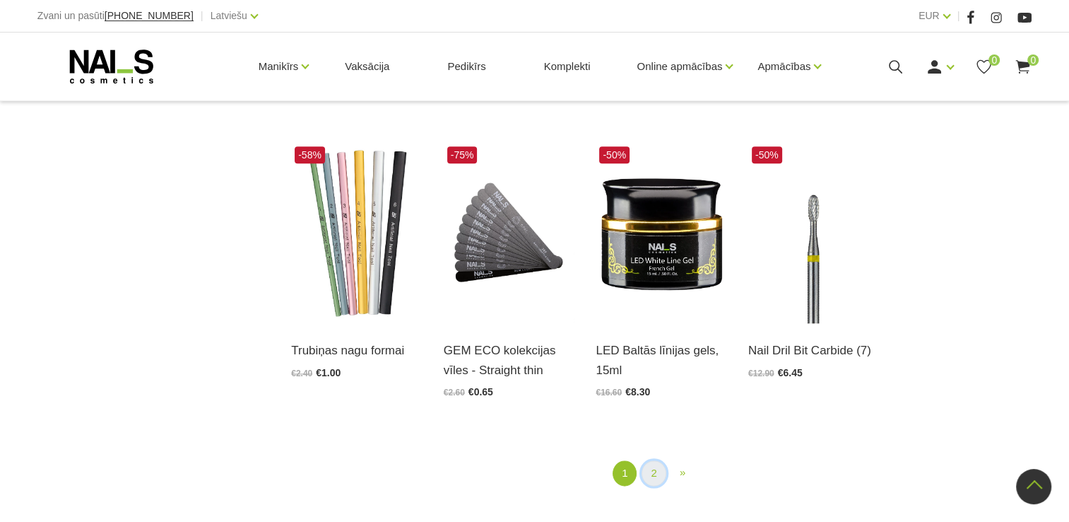
click at [659, 466] on link "2" at bounding box center [654, 473] width 24 height 26
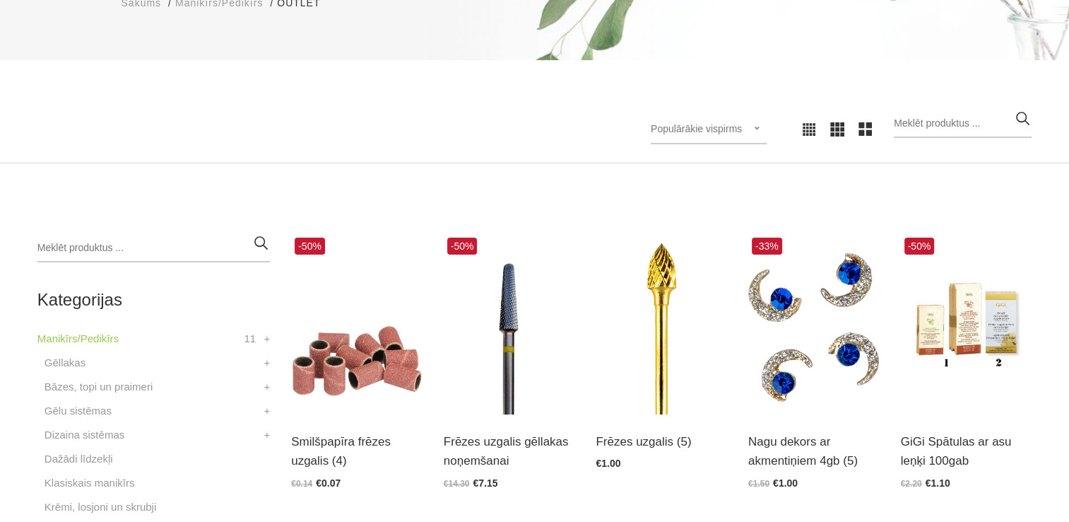
scroll to position [288, 0]
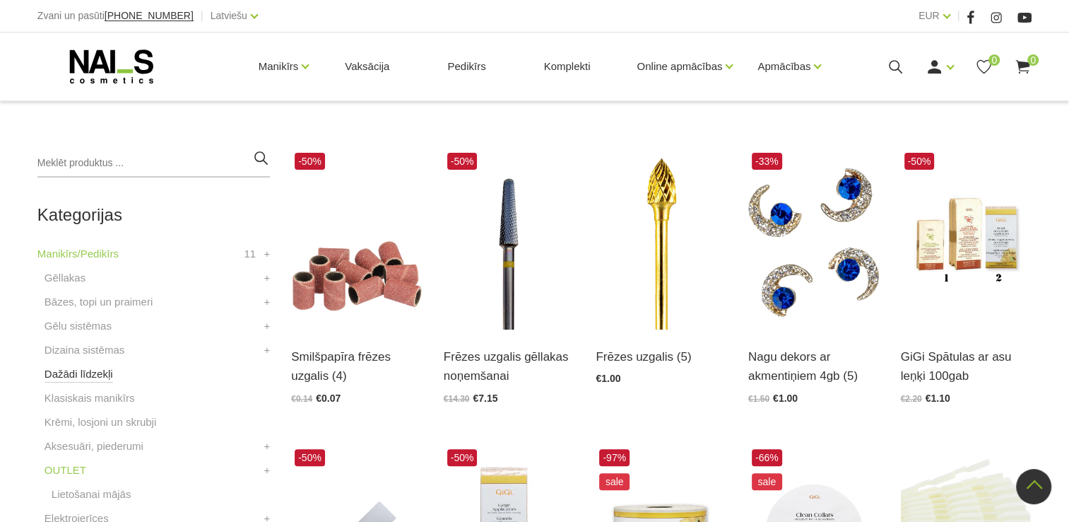
click at [97, 376] on link "Dažādi līdzekļi" at bounding box center [79, 373] width 69 height 17
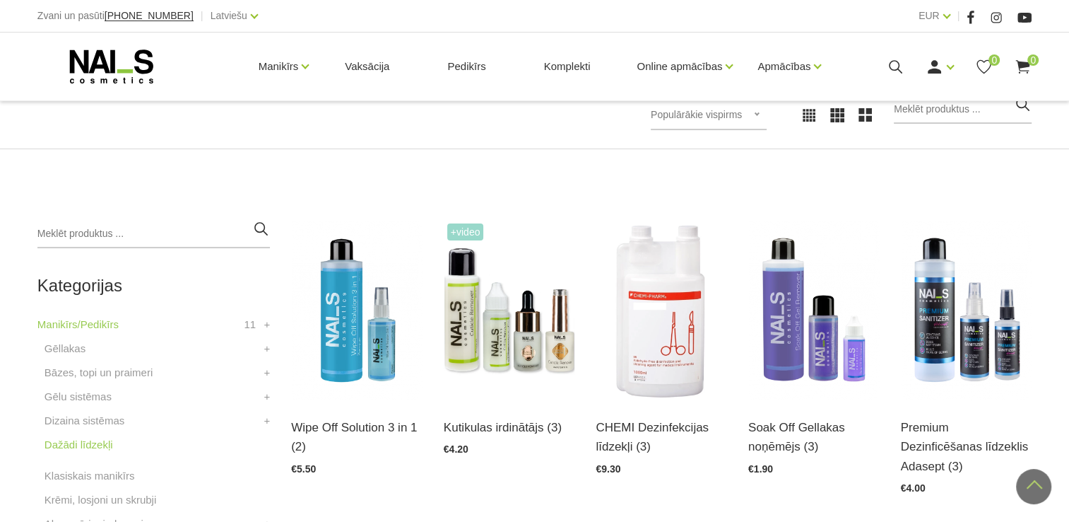
scroll to position [212, 0]
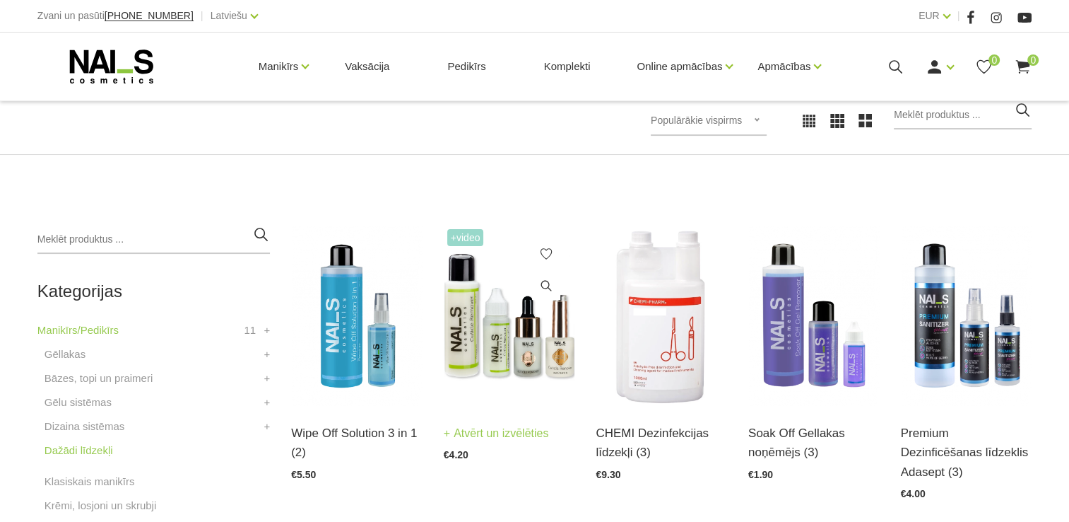
click at [536, 360] on img at bounding box center [509, 315] width 131 height 180
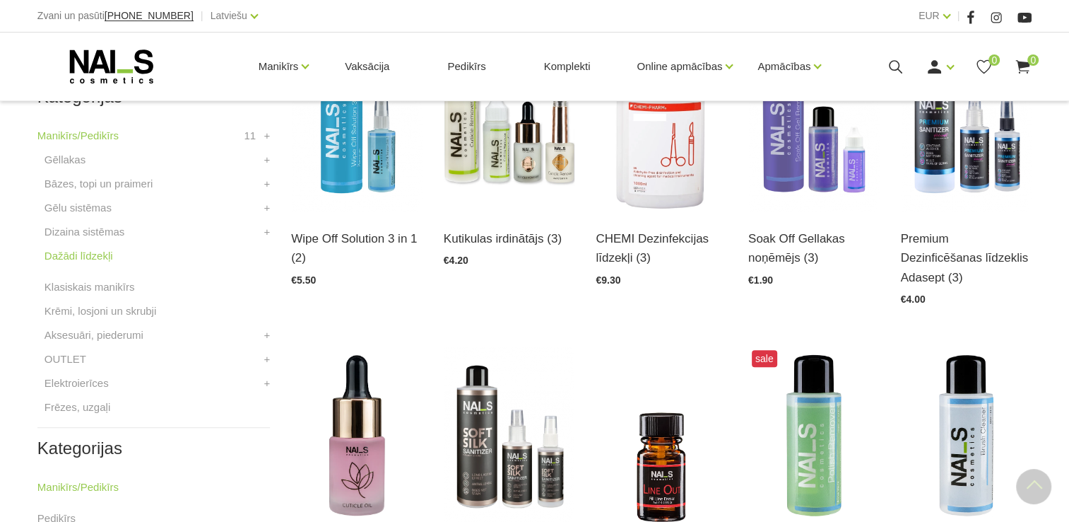
scroll to position [424, 0]
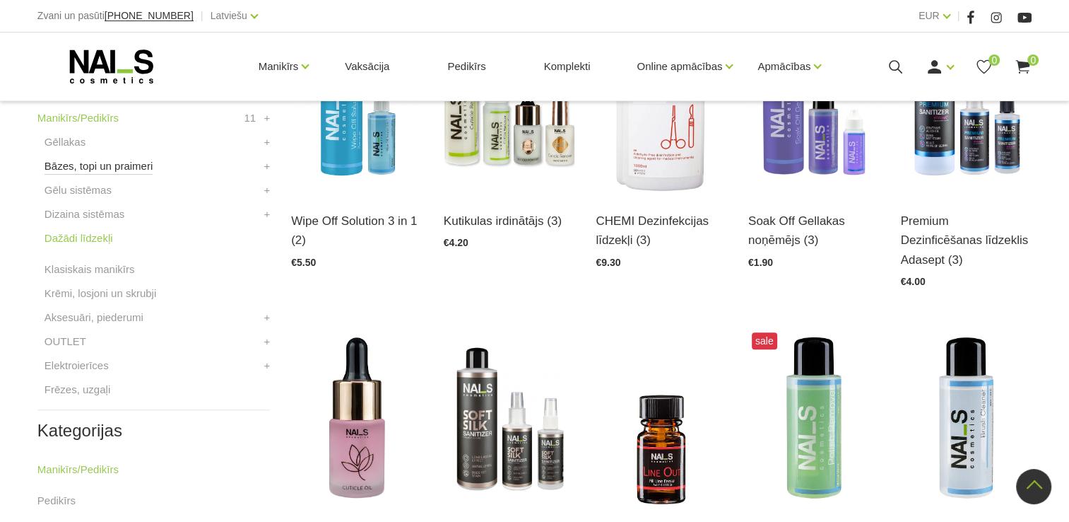
click at [114, 171] on link "Bāzes, topi un praimeri" at bounding box center [99, 166] width 108 height 17
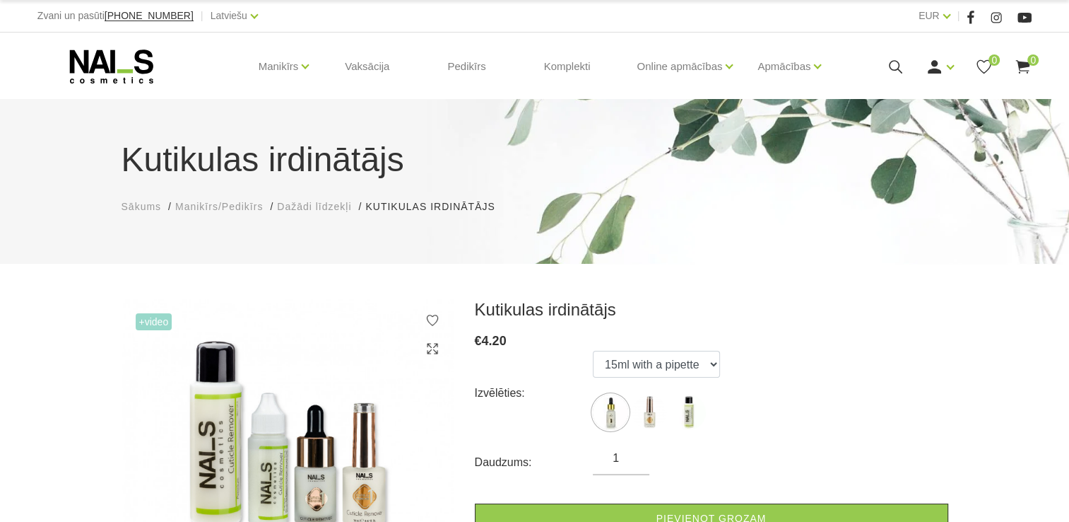
scroll to position [71, 0]
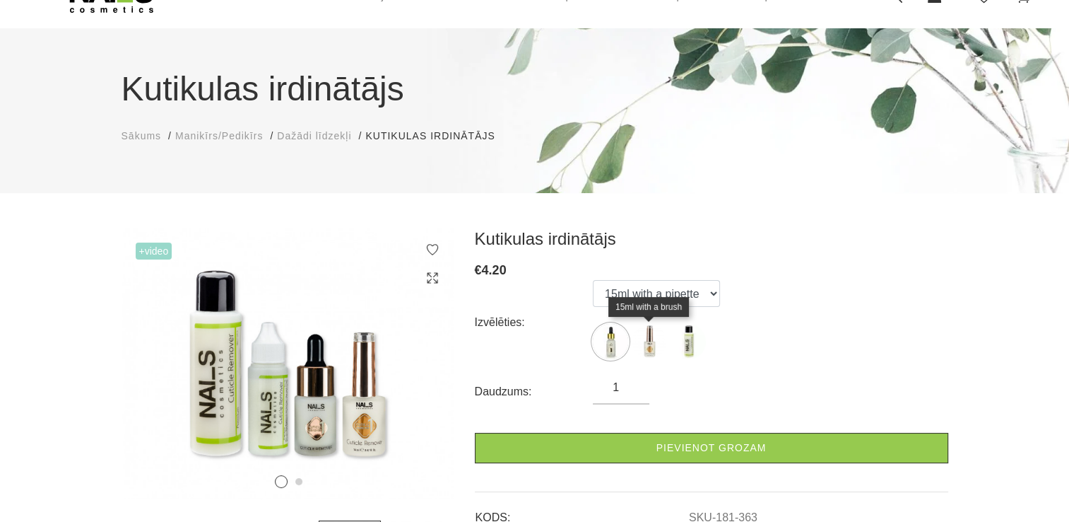
click at [652, 354] on img at bounding box center [649, 341] width 35 height 35
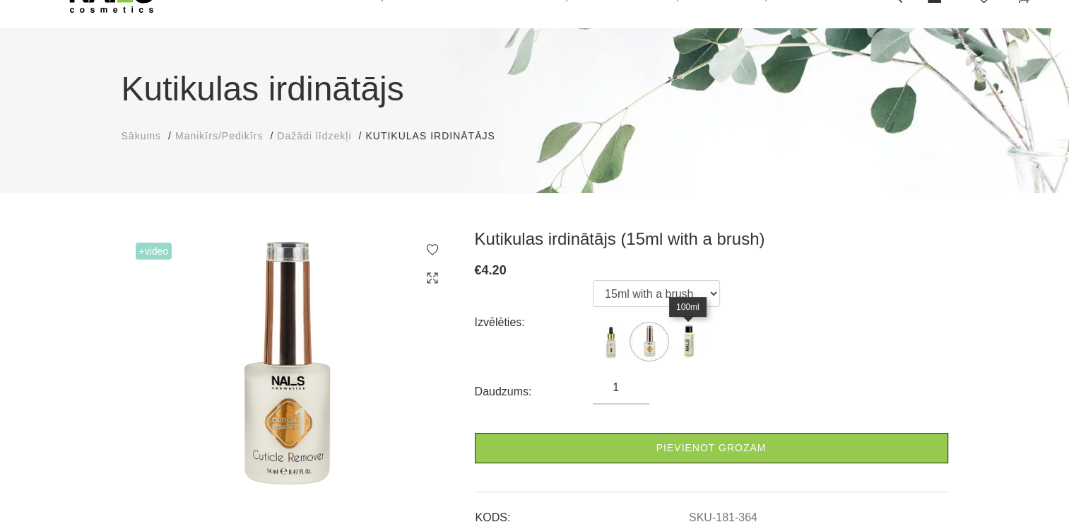
click at [695, 355] on img at bounding box center [688, 341] width 35 height 35
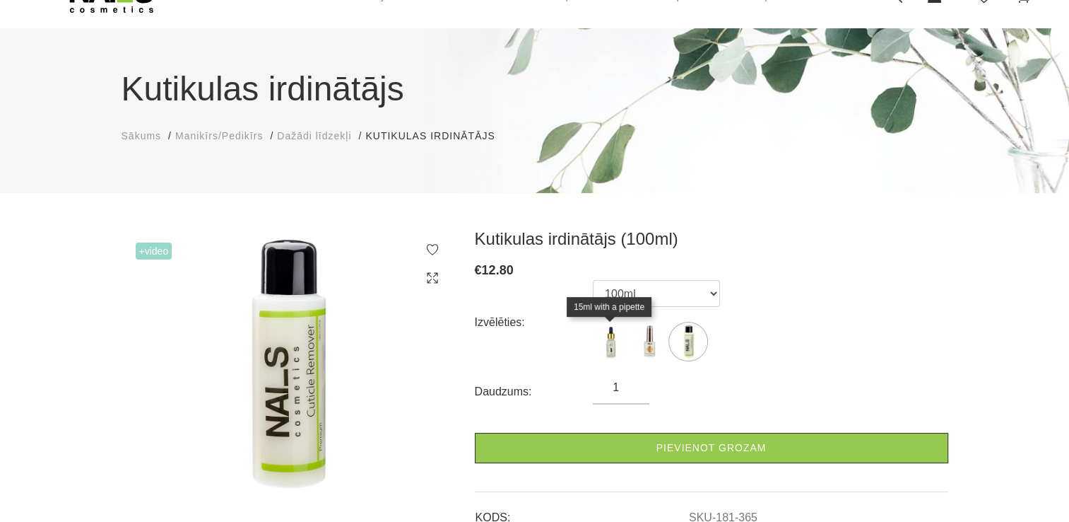
click at [608, 346] on img at bounding box center [610, 341] width 35 height 35
select select "363"
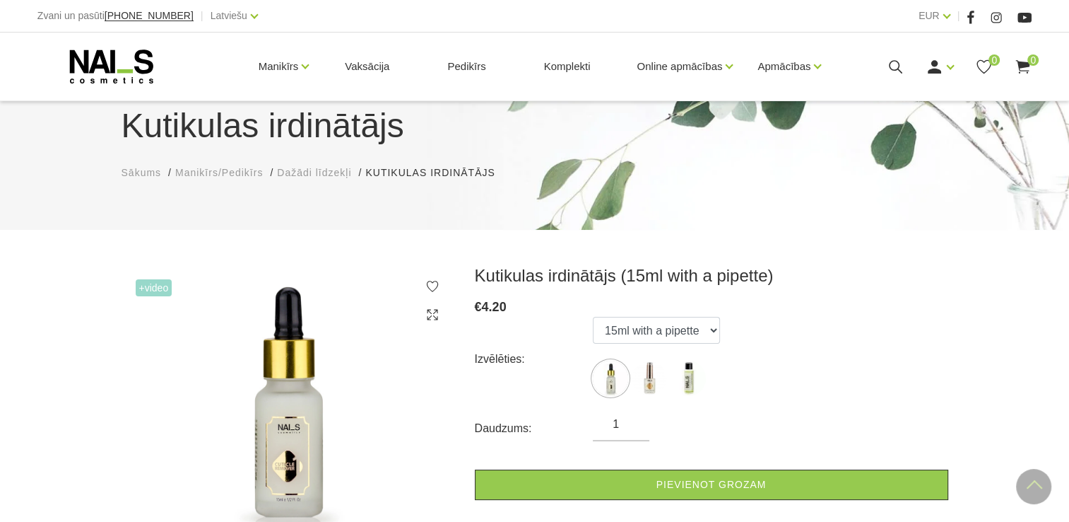
scroll to position [0, 0]
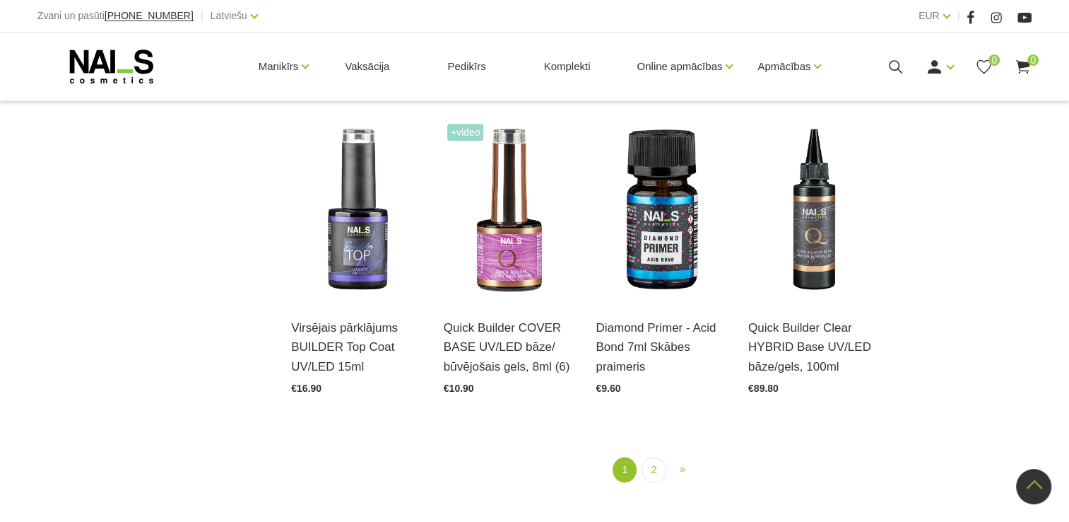
scroll to position [1555, 0]
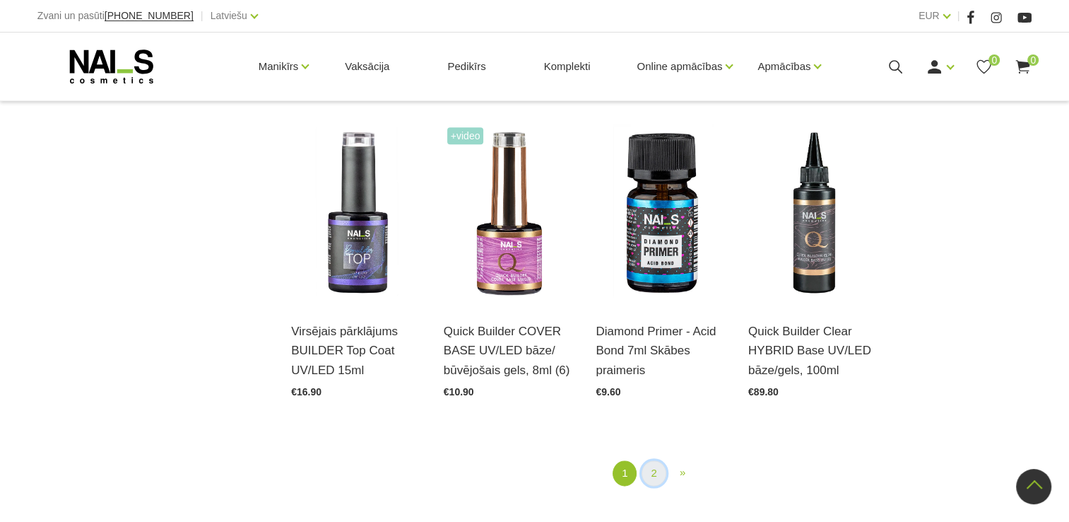
click at [649, 460] on link "2" at bounding box center [654, 473] width 24 height 26
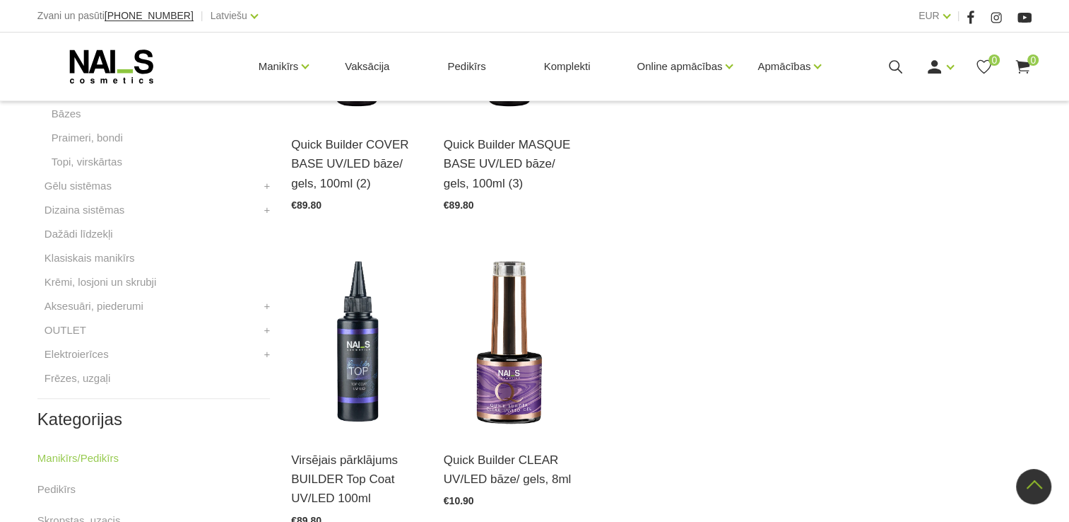
scroll to position [571, 0]
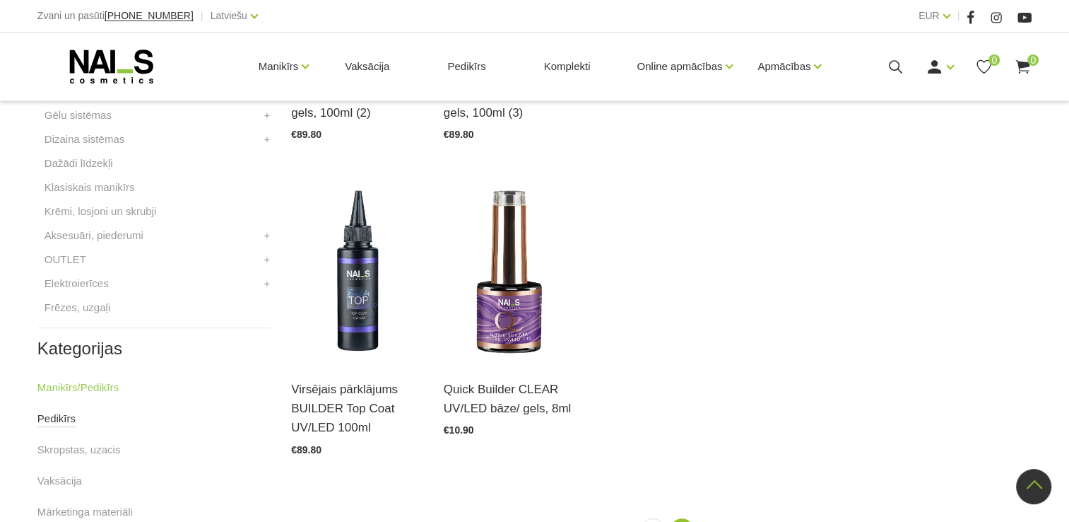
click at [57, 421] on link "Pedikīrs" at bounding box center [56, 418] width 38 height 17
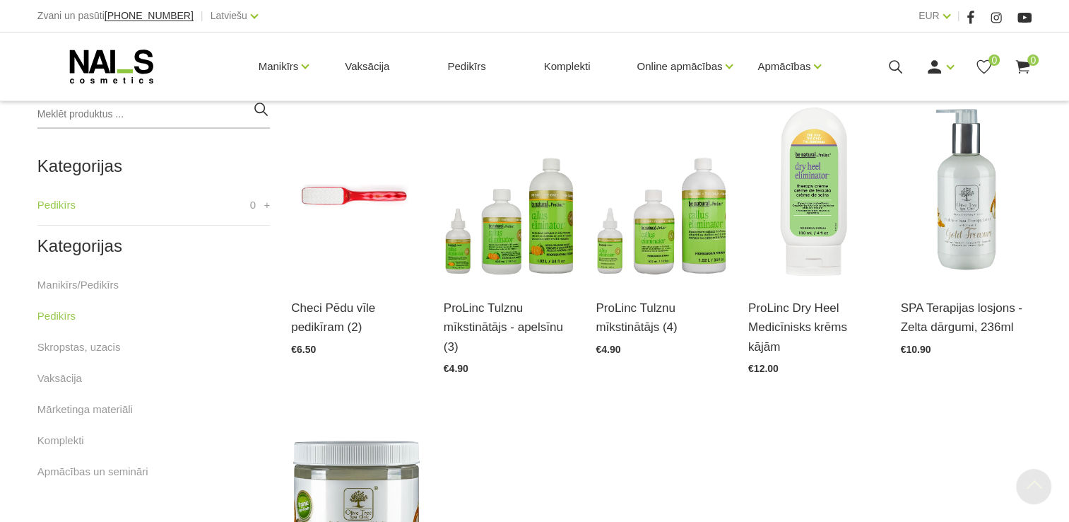
scroll to position [495, 0]
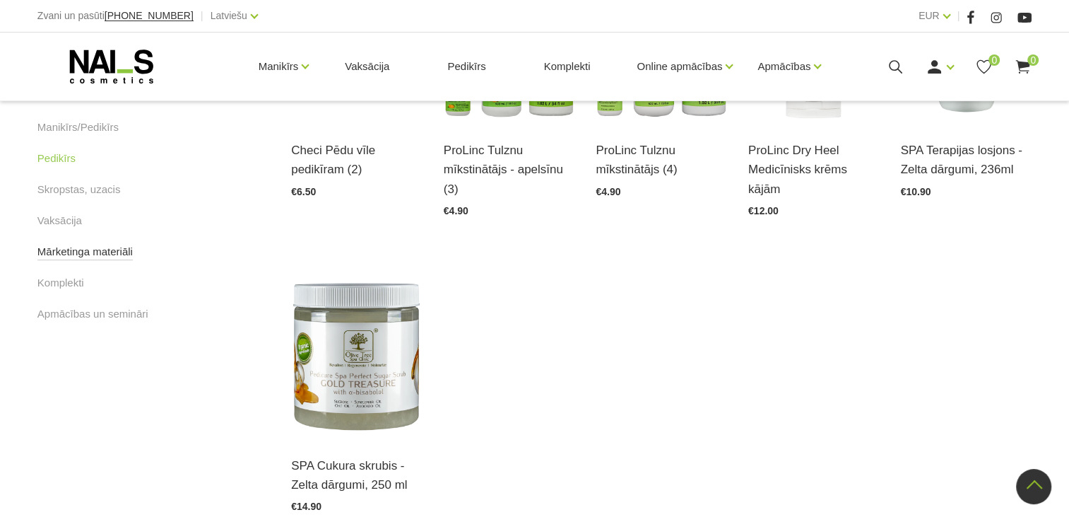
click at [119, 254] on link "Mārketinga materiāli" at bounding box center [84, 251] width 95 height 17
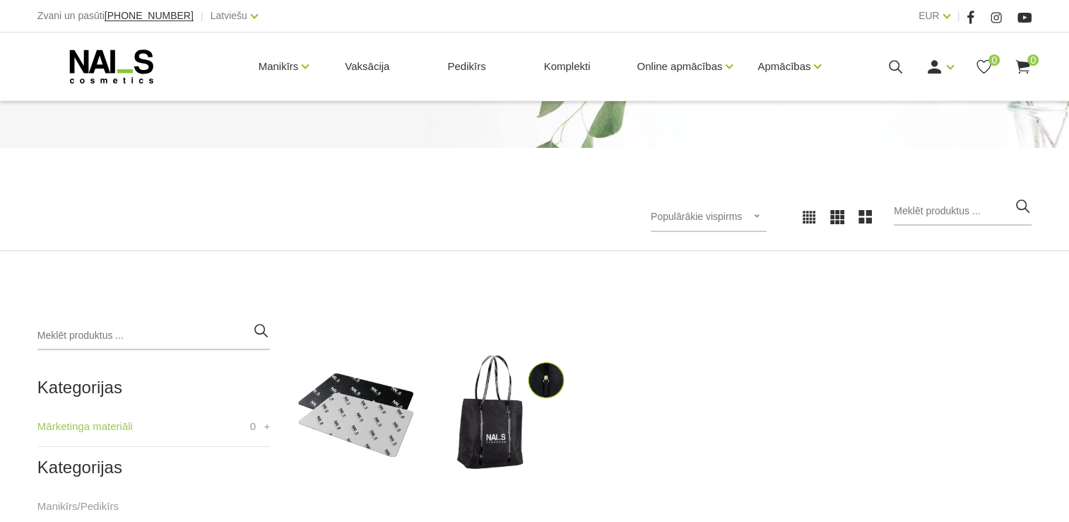
scroll to position [212, 0]
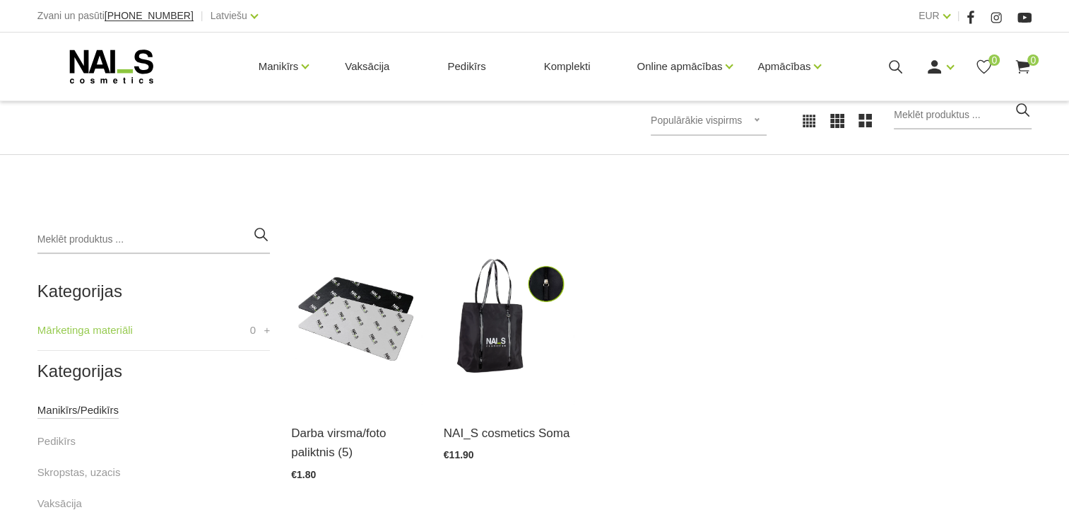
click at [88, 414] on link "Manikīrs/Pedikīrs" at bounding box center [77, 409] width 81 height 17
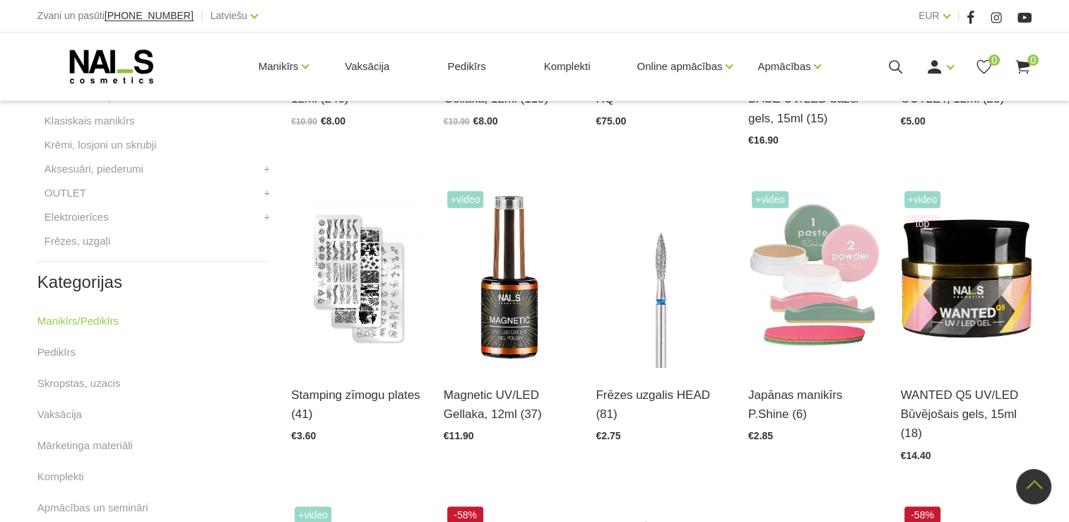
scroll to position [495, 0]
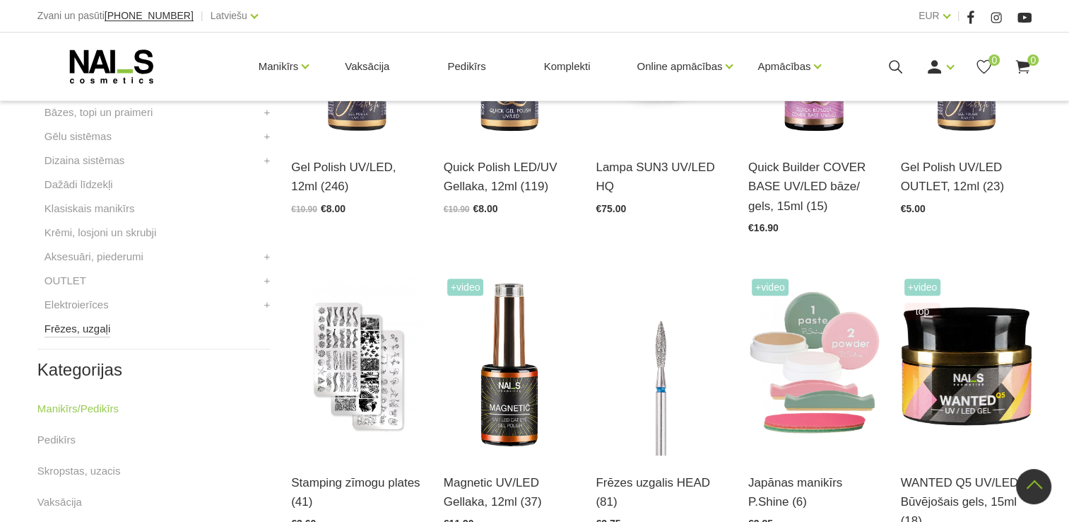
click at [90, 332] on link "Frēzes, uzgaļi" at bounding box center [78, 328] width 66 height 17
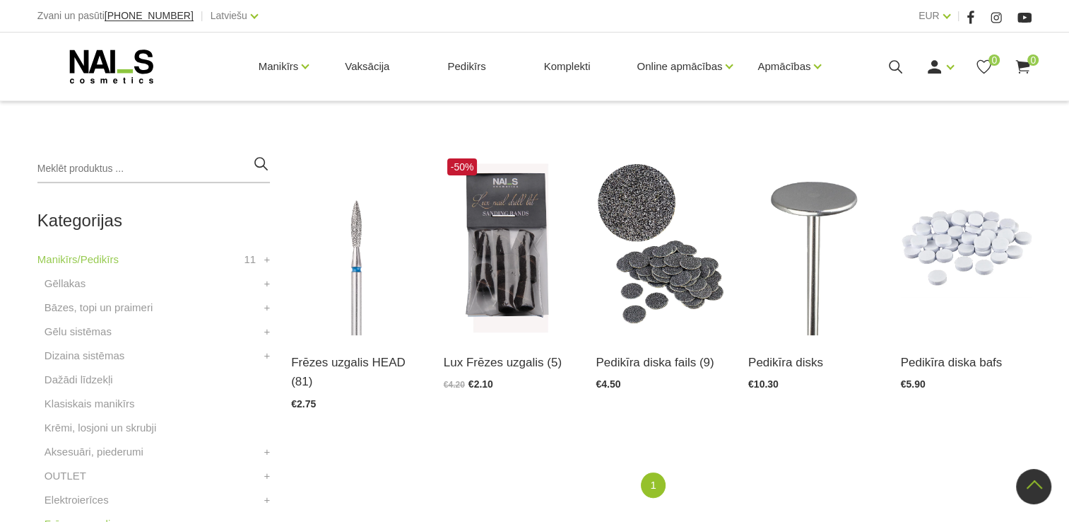
scroll to position [283, 0]
click at [90, 309] on link "Bāzes, topi un praimeri" at bounding box center [99, 307] width 108 height 17
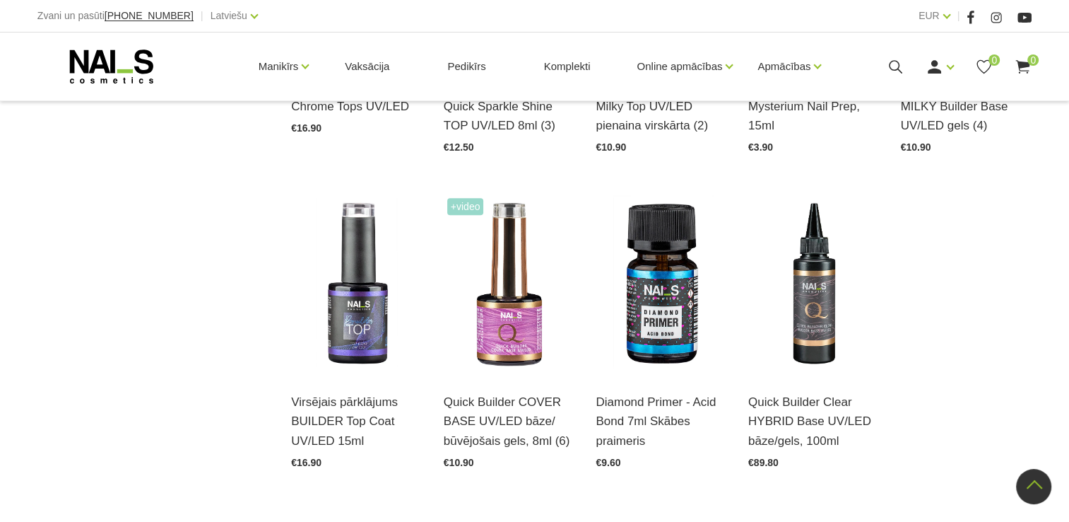
scroll to position [1696, 0]
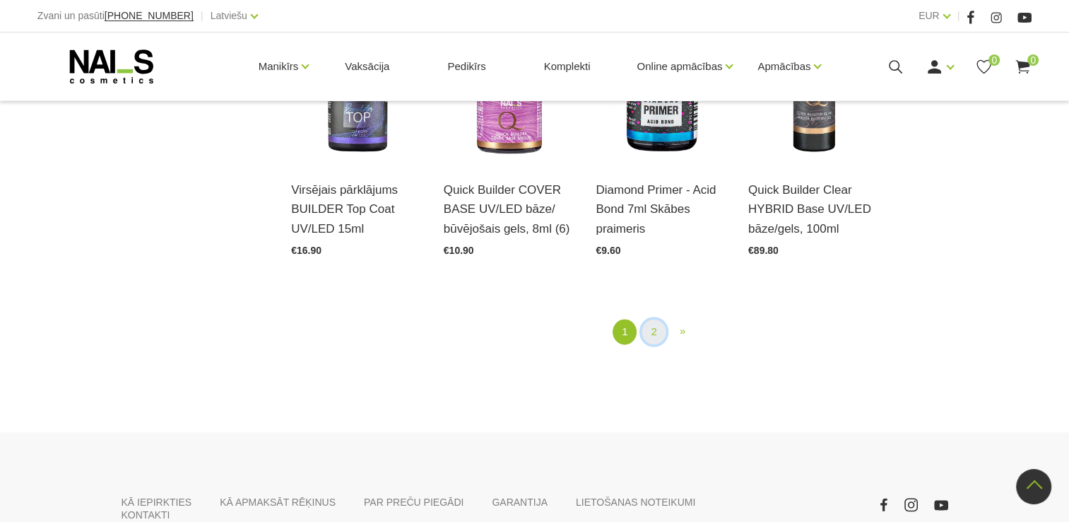
click at [645, 319] on link "2" at bounding box center [654, 332] width 24 height 26
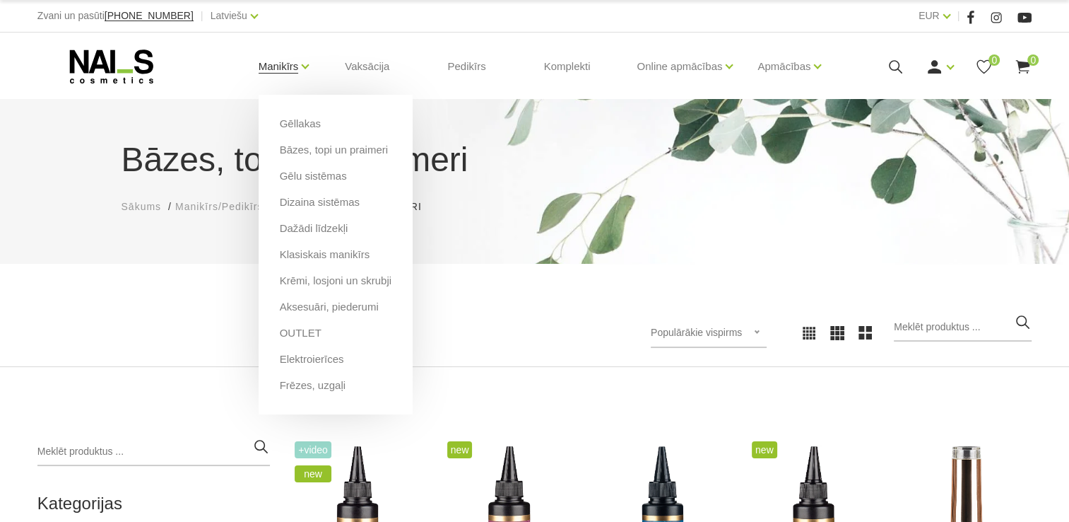
click at [291, 69] on link "Manikīrs" at bounding box center [279, 66] width 40 height 57
click at [324, 177] on link "Gēlu sistēmas" at bounding box center [313, 176] width 67 height 16
